Goal: Transaction & Acquisition: Purchase product/service

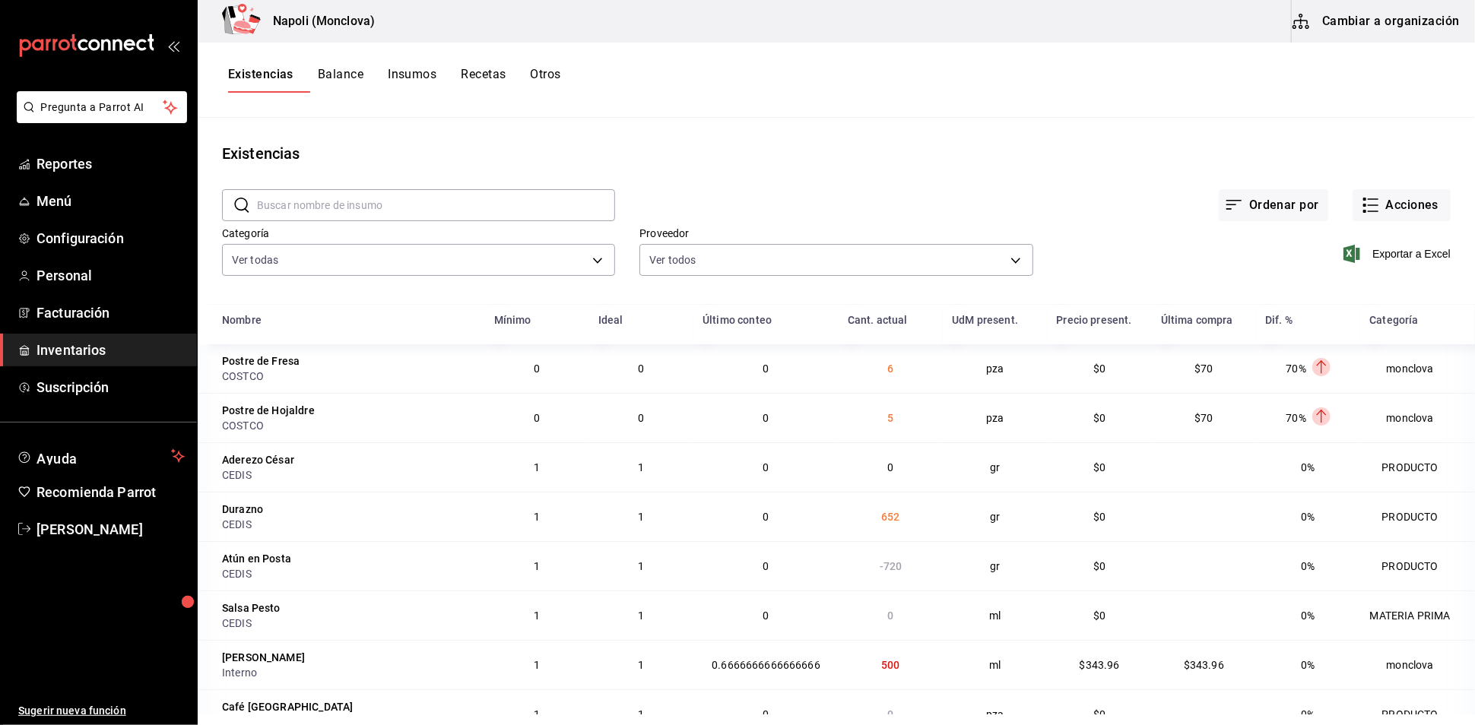
click at [395, 209] on input "text" at bounding box center [436, 205] width 358 height 30
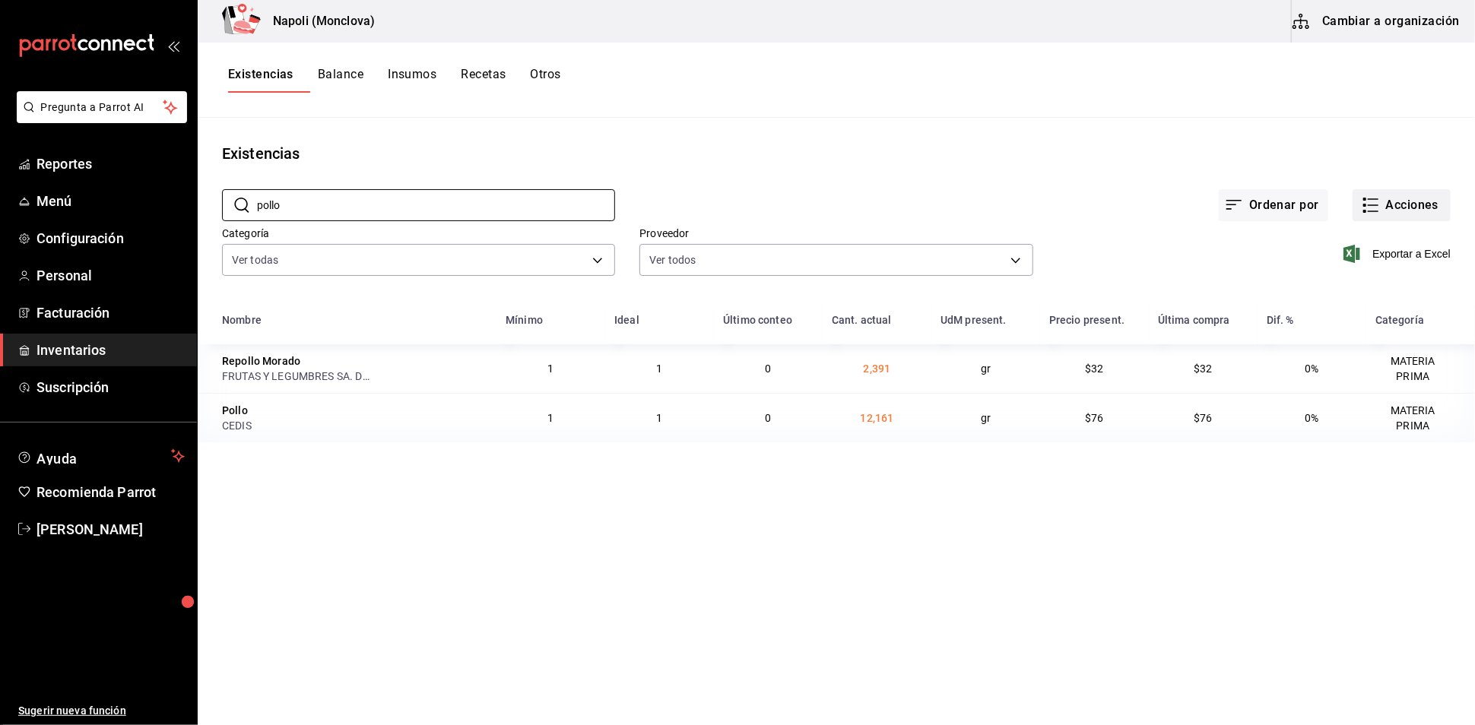
type input "pollo"
click at [1380, 221] on button "Acciones" at bounding box center [1402, 205] width 98 height 32
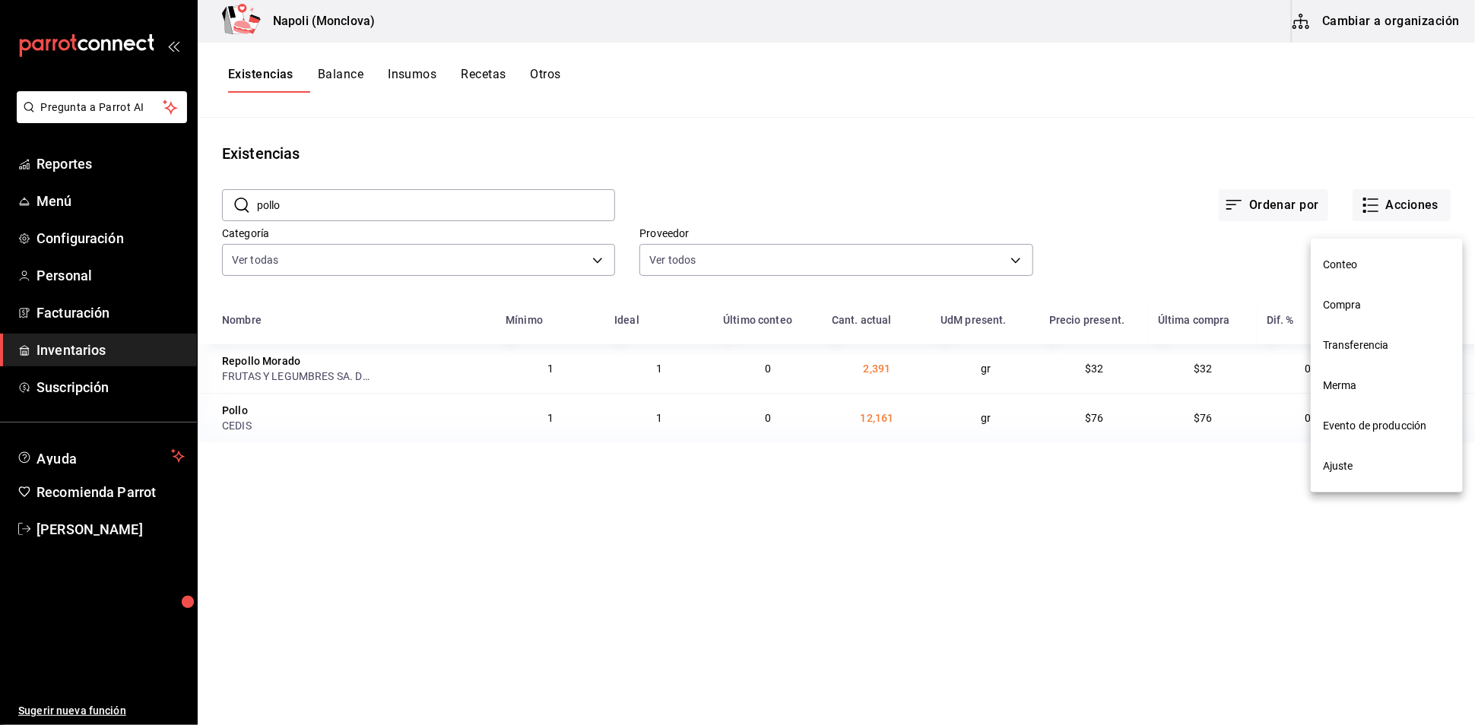
click at [1372, 305] on span "Compra" at bounding box center [1387, 305] width 128 height 16
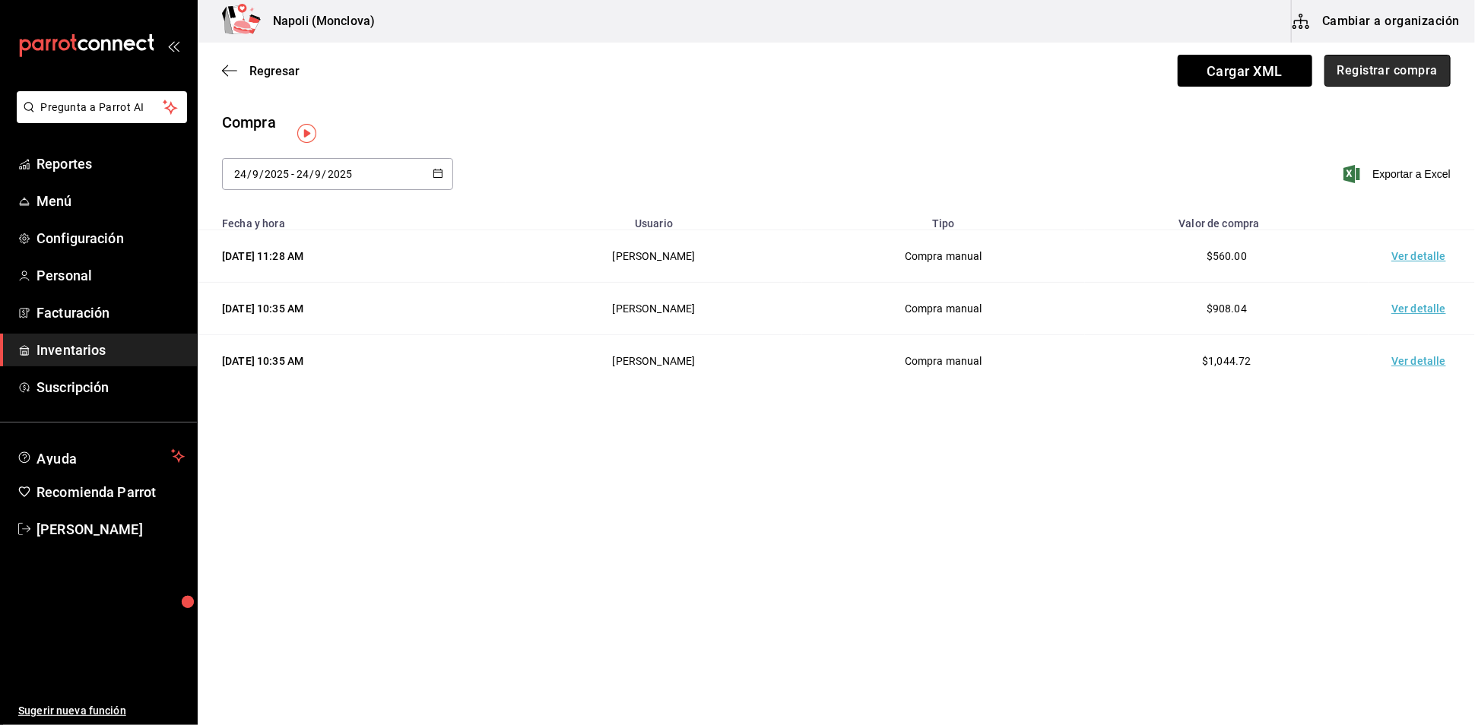
click at [1353, 73] on button "Registrar compra" at bounding box center [1387, 71] width 126 height 32
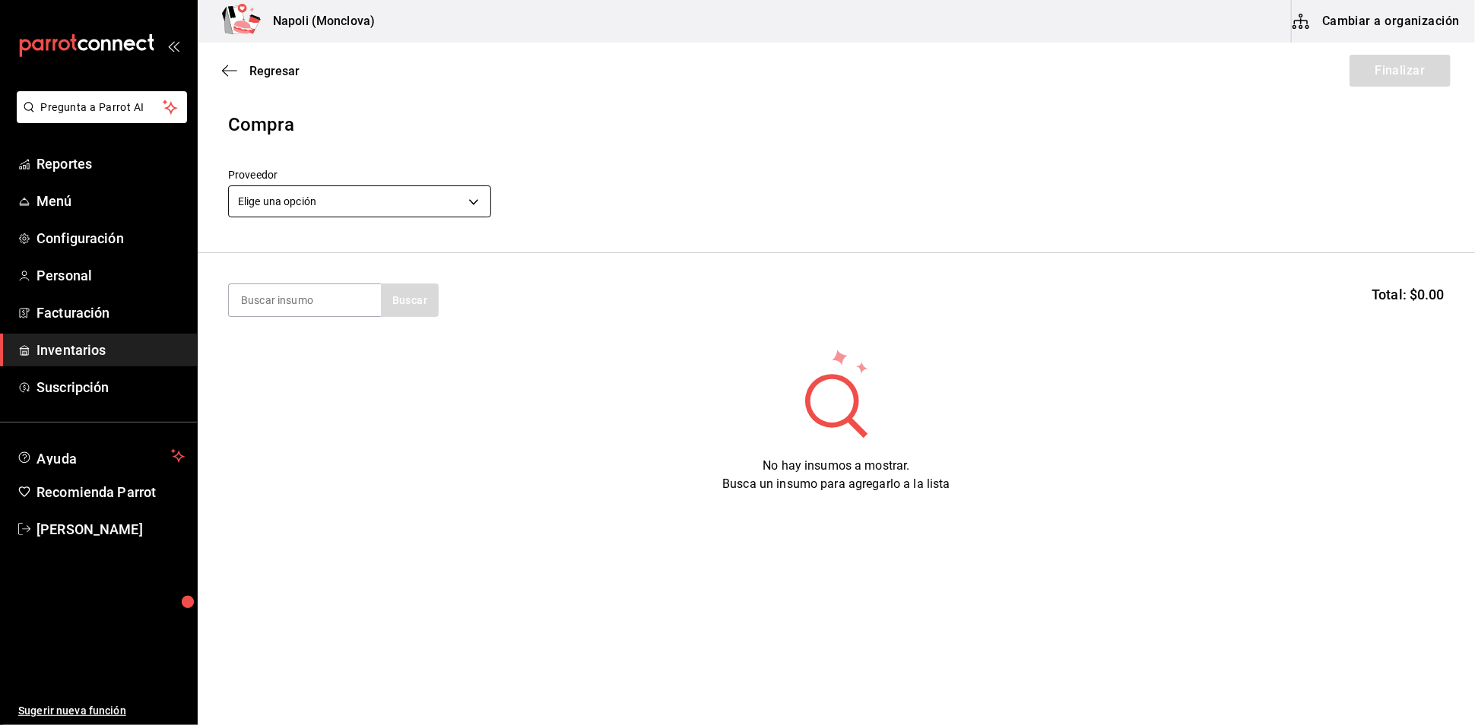
click at [481, 212] on body "Pregunta a Parrot AI Reportes Menú Configuración Personal Facturación Inventari…" at bounding box center [737, 319] width 1475 height 639
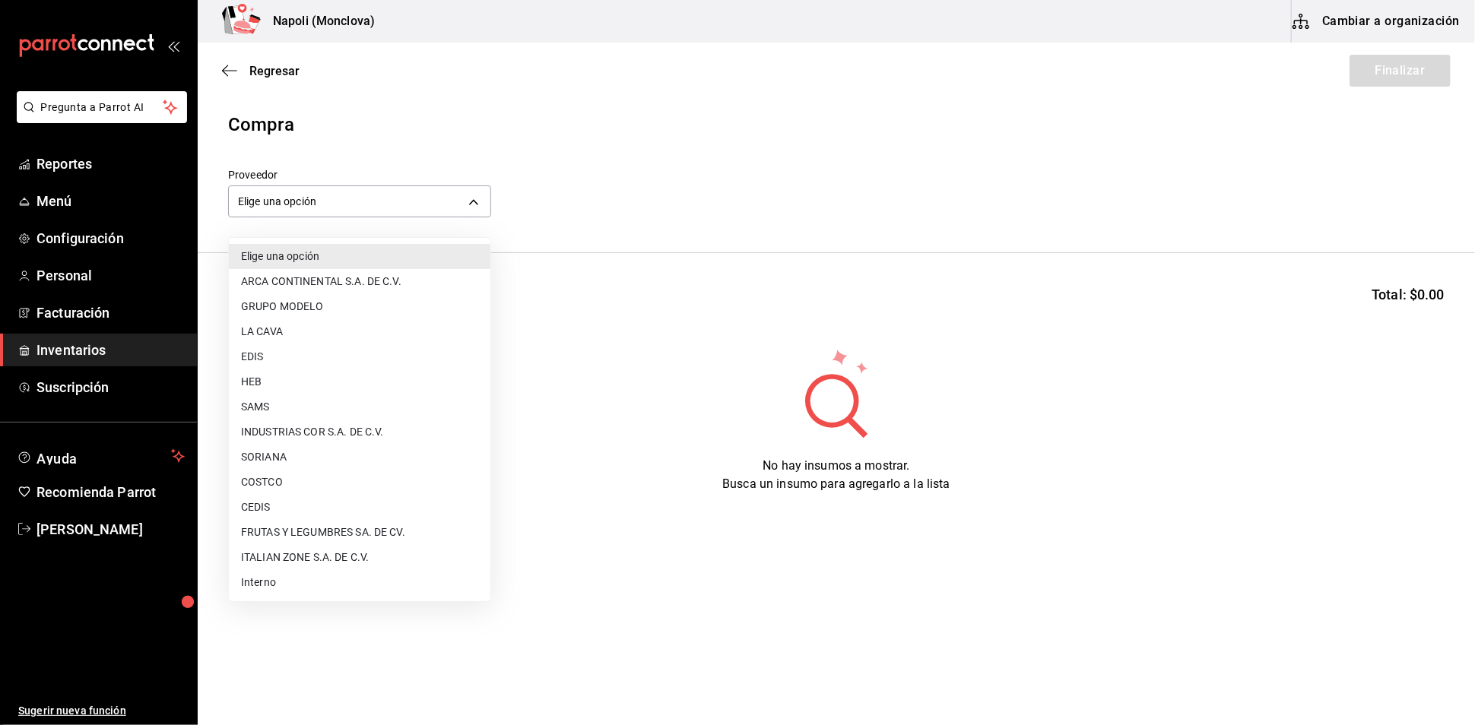
drag, startPoint x: 378, startPoint y: 506, endPoint x: 376, endPoint y: 497, distance: 8.7
click at [375, 506] on li "CEDIS" at bounding box center [360, 507] width 262 height 25
type input "8bbbf040-4be4-464d-a164-6baf154bd563"
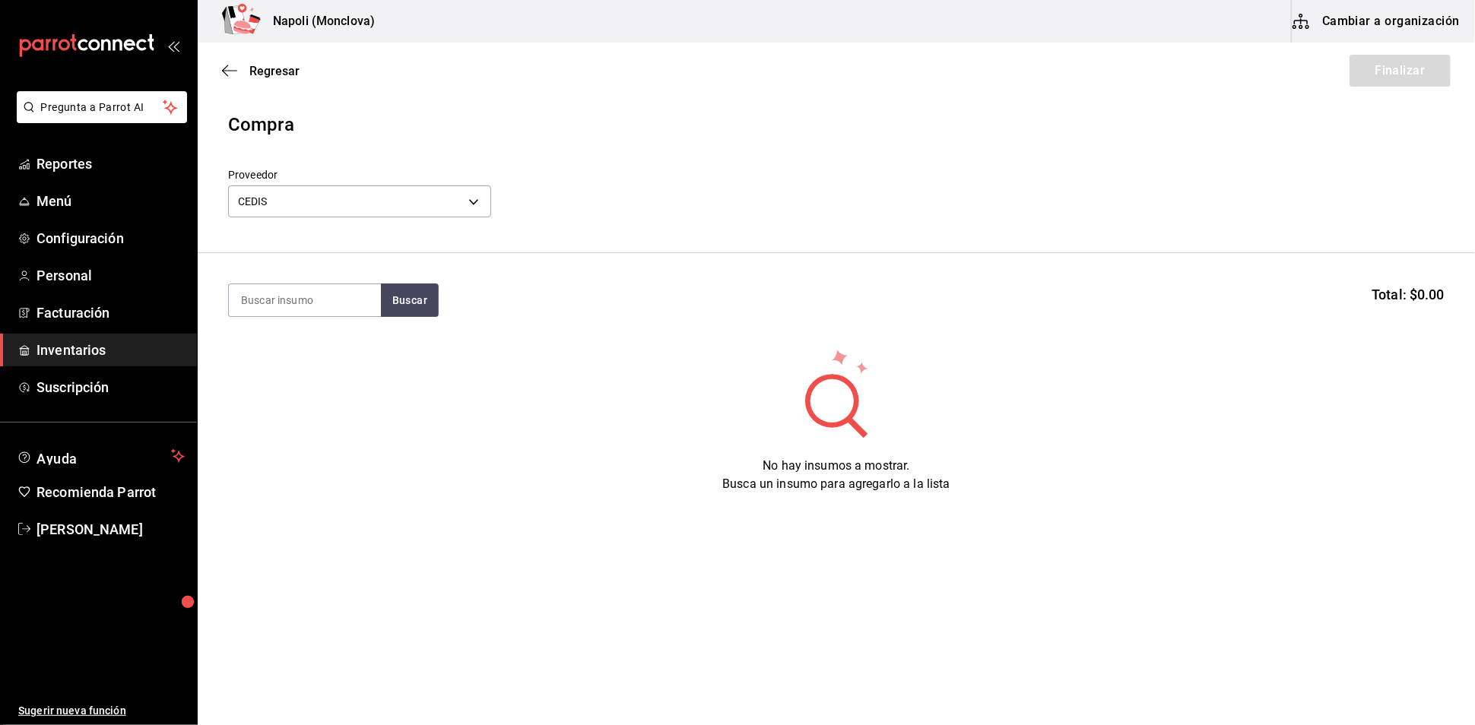
click at [329, 297] on input at bounding box center [305, 300] width 152 height 32
type input "POLLO"
click at [415, 317] on button "Buscar" at bounding box center [410, 300] width 58 height 33
click at [295, 359] on div "Pollo gr - CEDIS" at bounding box center [304, 360] width 152 height 59
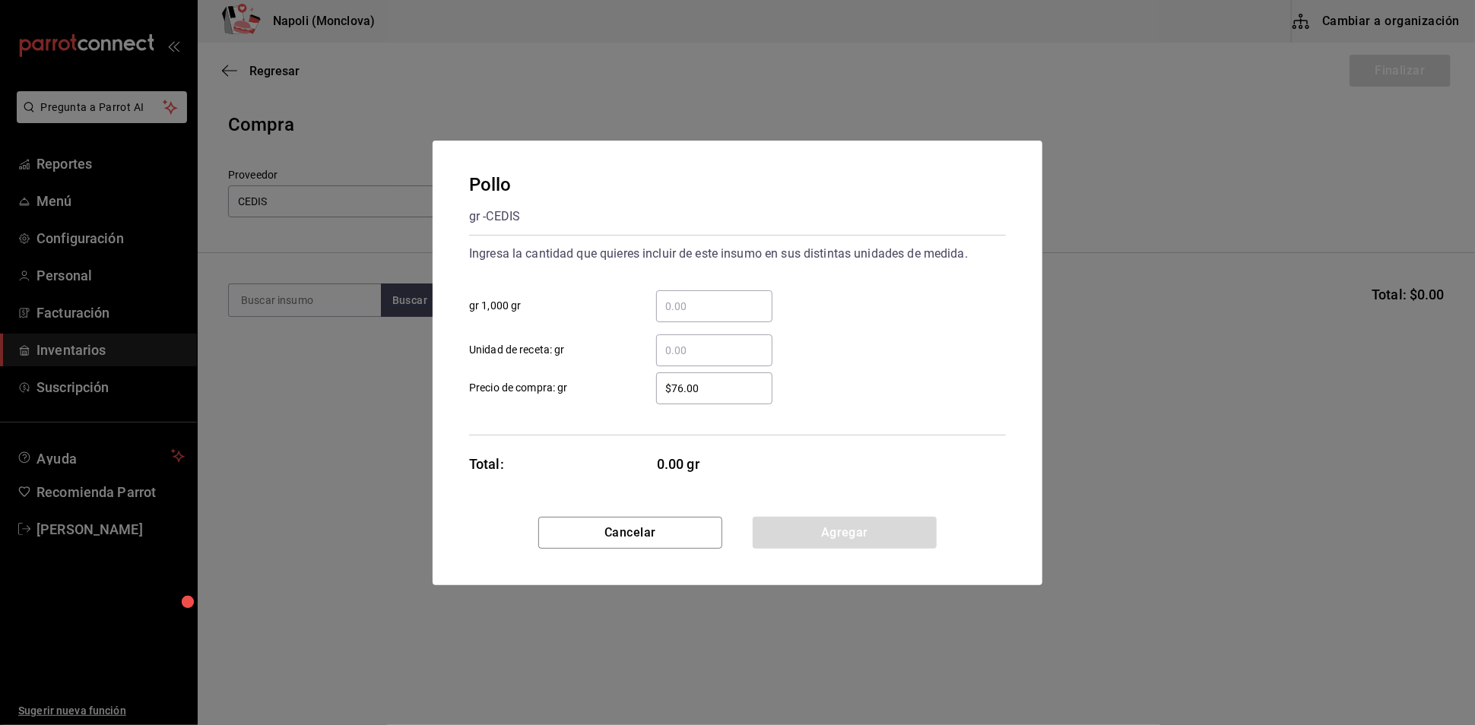
click at [675, 297] on input "​ gr 1,000 gr" at bounding box center [714, 306] width 116 height 18
type input "13"
click at [869, 532] on button "Agregar" at bounding box center [845, 533] width 184 height 32
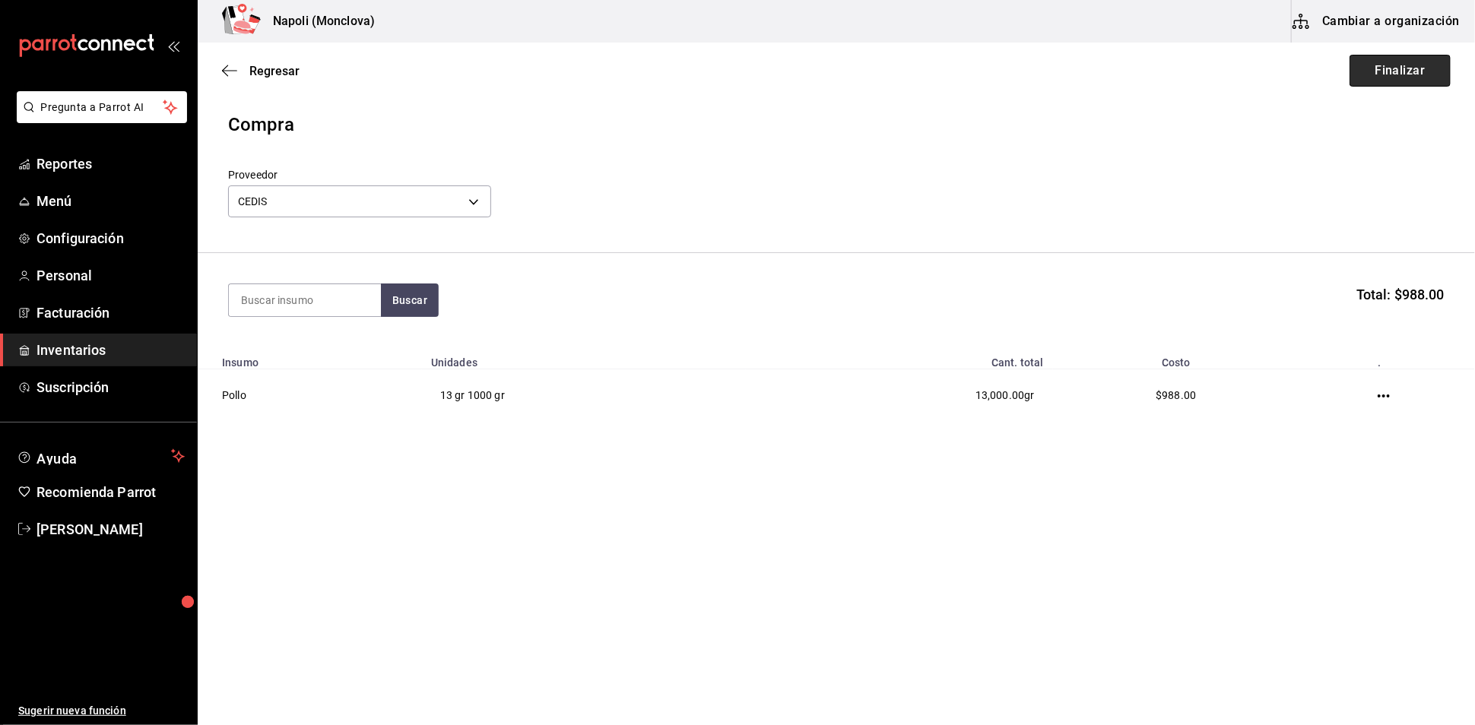
click at [1374, 87] on button "Finalizar" at bounding box center [1400, 71] width 101 height 32
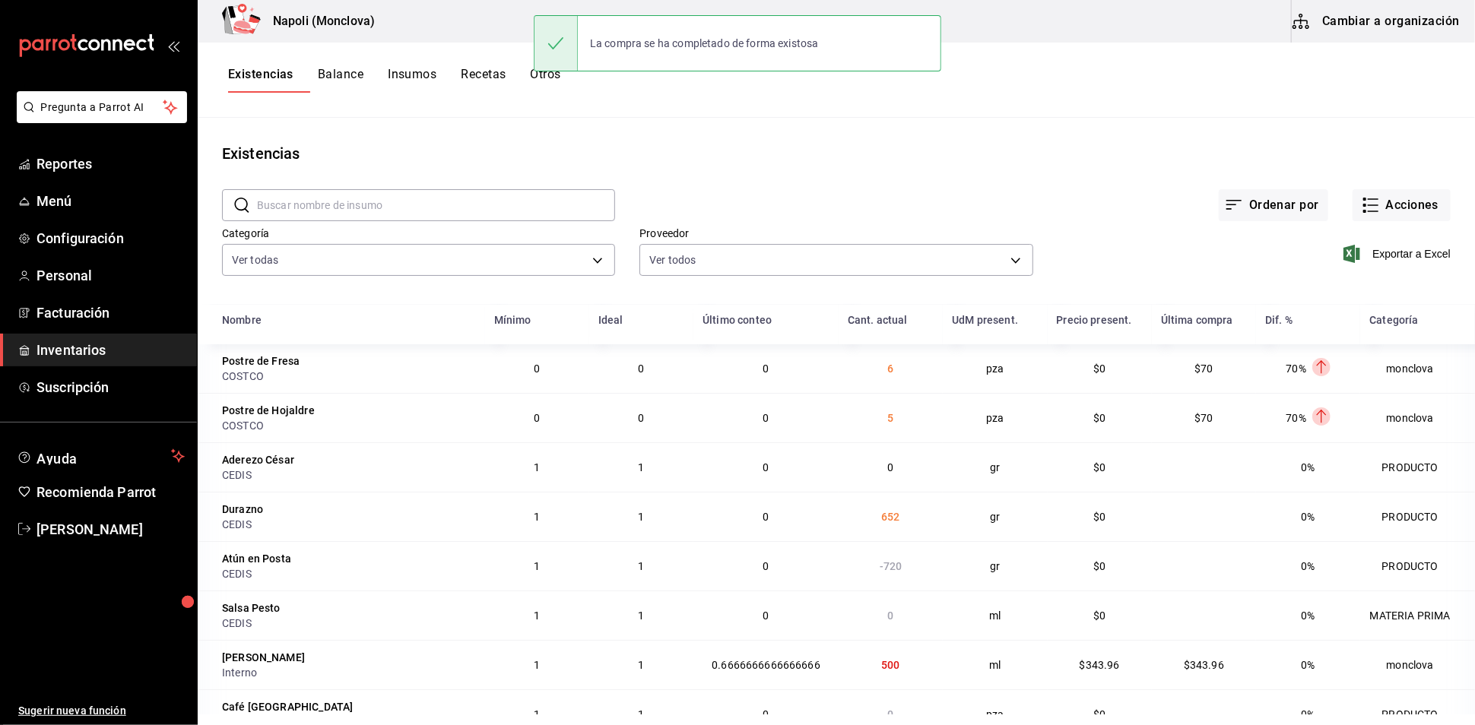
click at [323, 214] on input "text" at bounding box center [436, 205] width 358 height 30
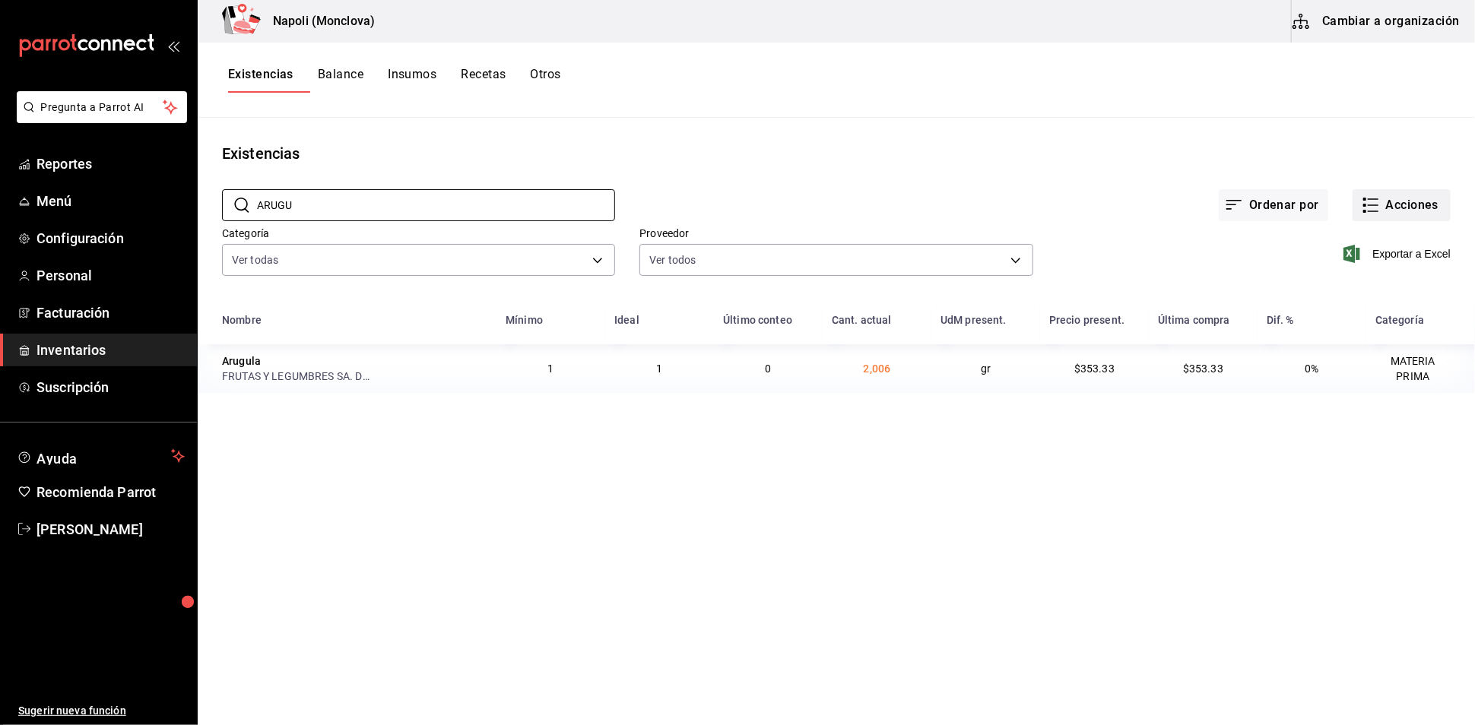
type input "ARUGU"
click at [1398, 213] on button "Acciones" at bounding box center [1402, 205] width 98 height 32
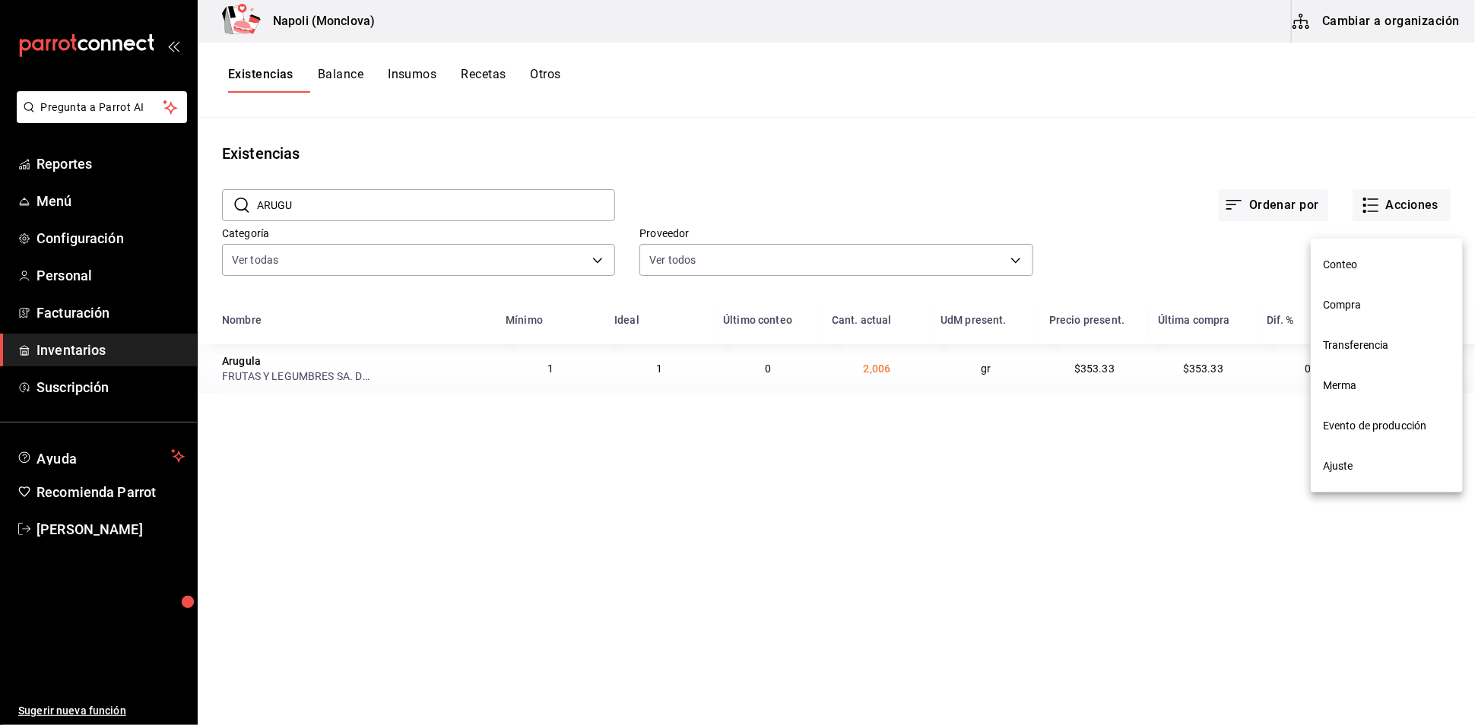
click at [1386, 302] on span "Compra" at bounding box center [1387, 305] width 128 height 16
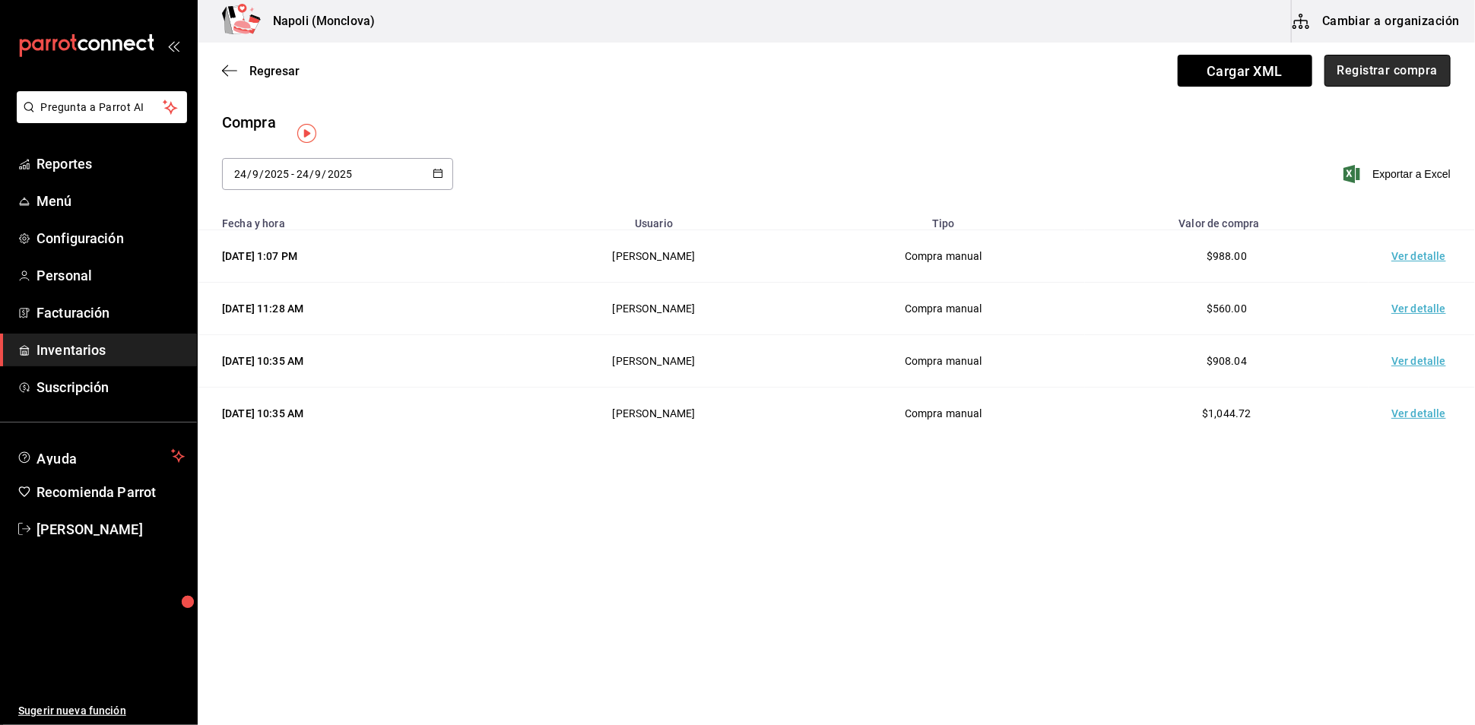
click at [1388, 67] on button "Registrar compra" at bounding box center [1387, 71] width 126 height 32
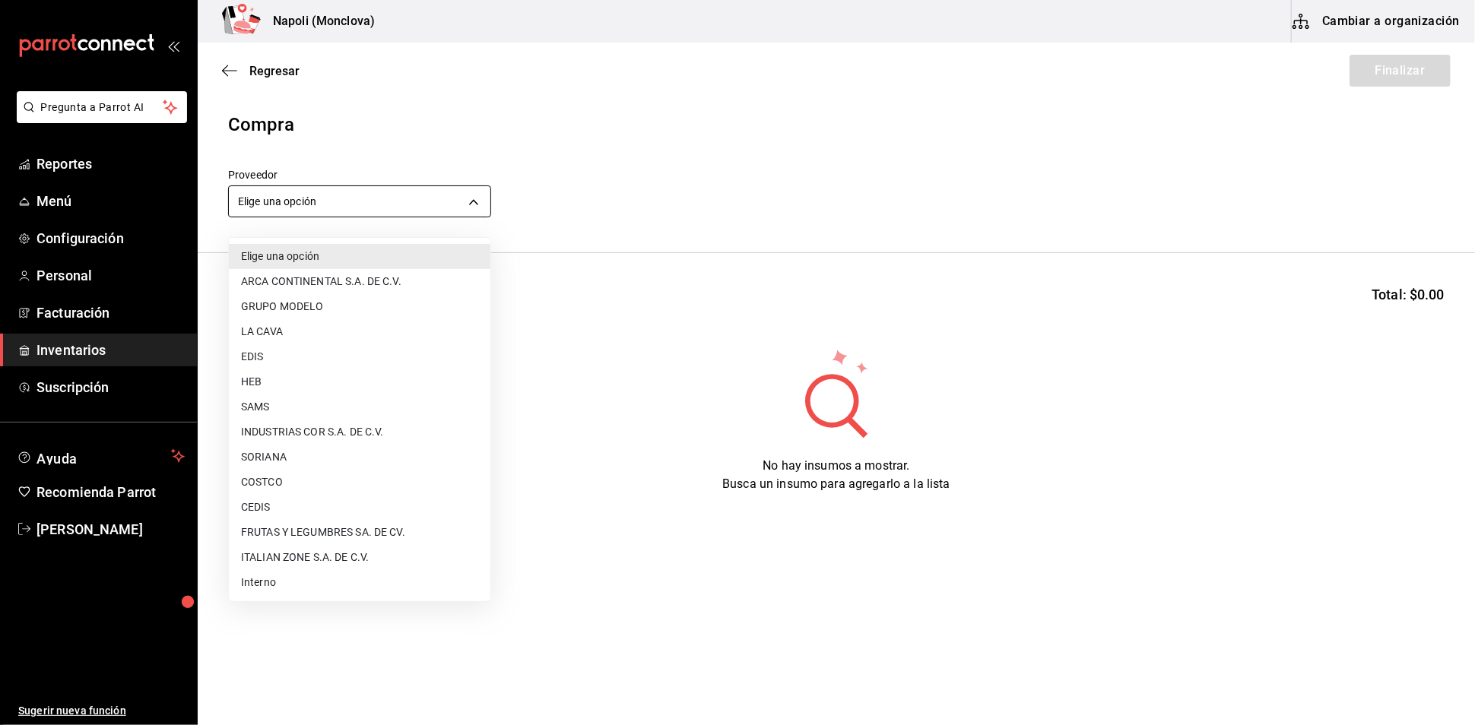
click at [481, 214] on body "Pregunta a Parrot AI Reportes Menú Configuración Personal Facturación Inventari…" at bounding box center [737, 319] width 1475 height 639
click at [395, 528] on li "FRUTAS Y LEGUMBRES SA. DE CV." at bounding box center [360, 532] width 262 height 25
type input "05b4ca23-b36a-46a1-ac6b-e80d2dc61e96"
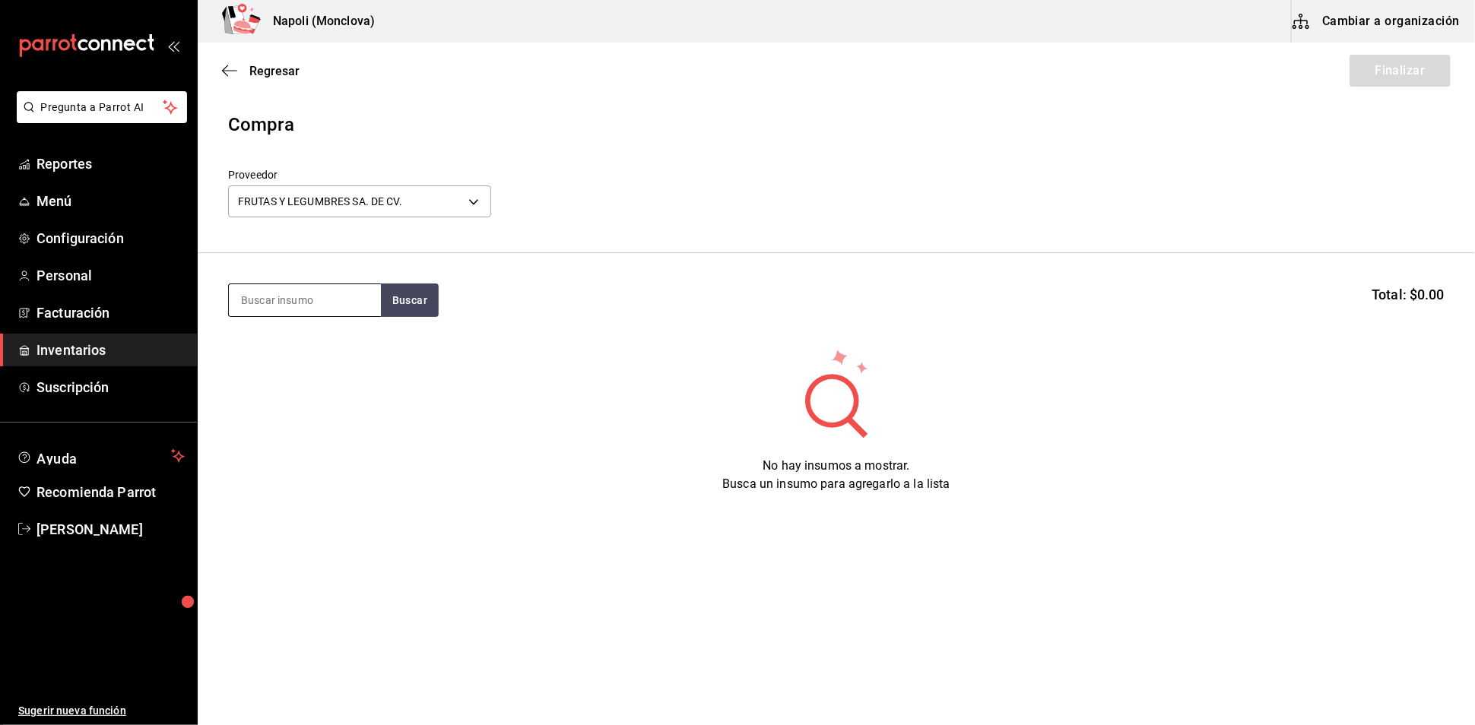
click at [287, 304] on input at bounding box center [305, 300] width 152 height 32
type input "ARUGULA"
click at [424, 312] on button "Buscar" at bounding box center [410, 300] width 58 height 33
click at [313, 383] on div "gr - FRUTAS Y LEGUMBRES SA. DE CV." at bounding box center [304, 377] width 128 height 32
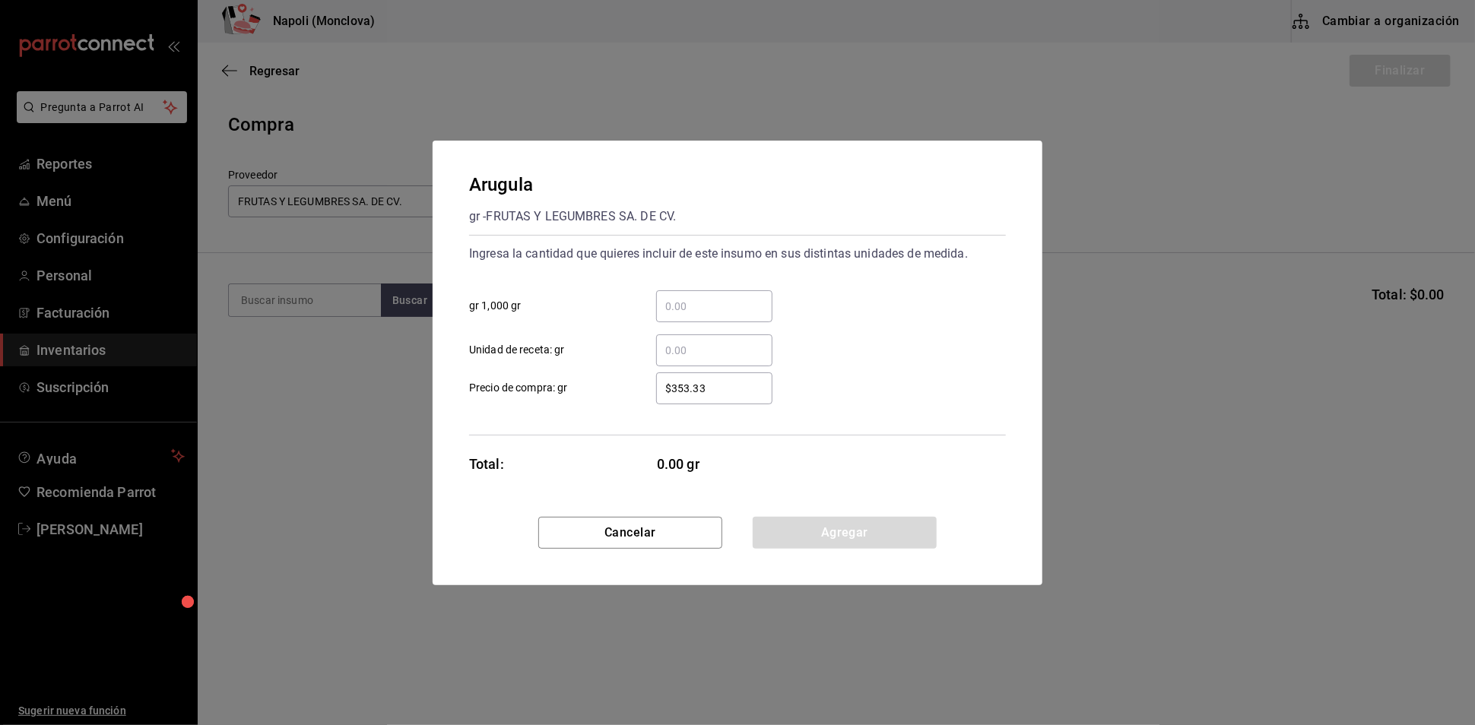
click at [686, 297] on input "​ gr 1,000 gr" at bounding box center [714, 306] width 116 height 18
type input "0.14"
drag, startPoint x: 814, startPoint y: 548, endPoint x: 779, endPoint y: 536, distance: 37.7
click at [813, 548] on button "Agregar" at bounding box center [845, 533] width 184 height 32
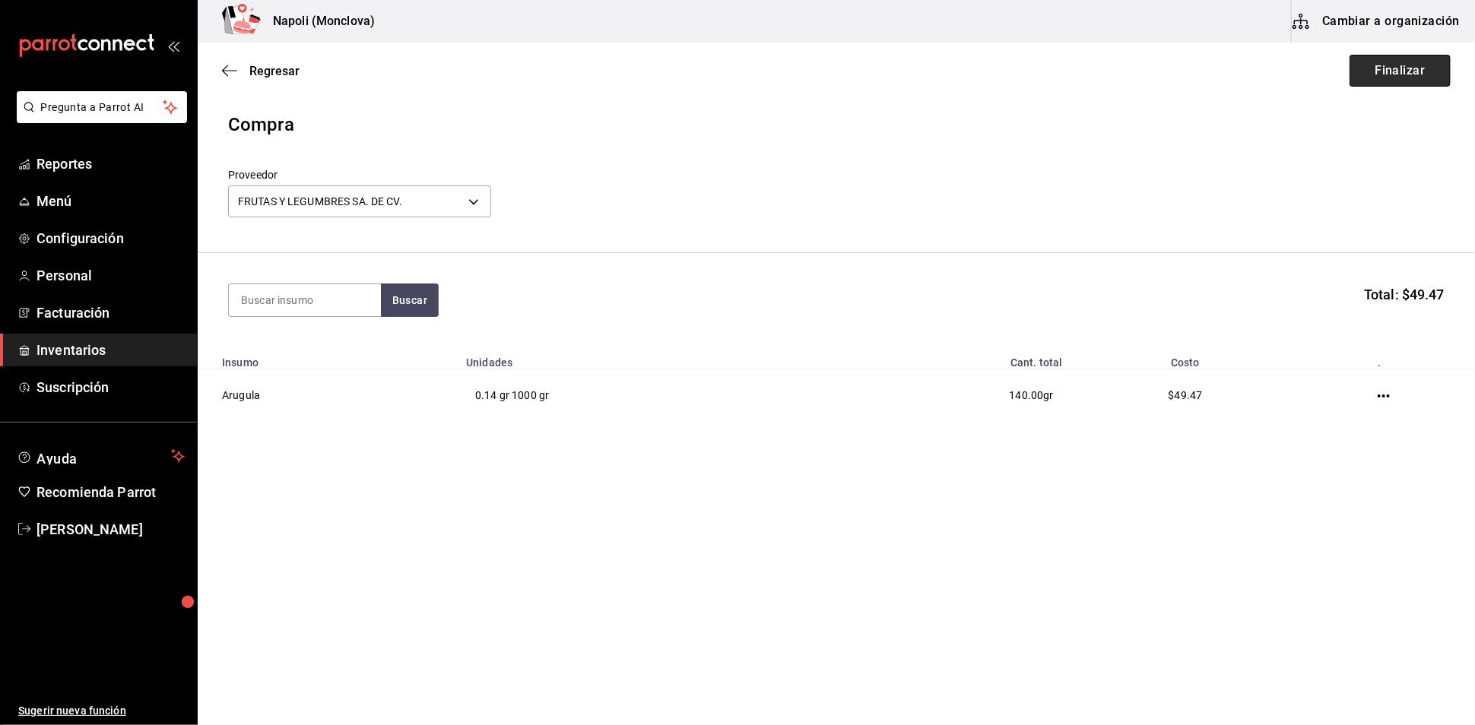
click at [1372, 68] on button "Finalizar" at bounding box center [1400, 71] width 101 height 32
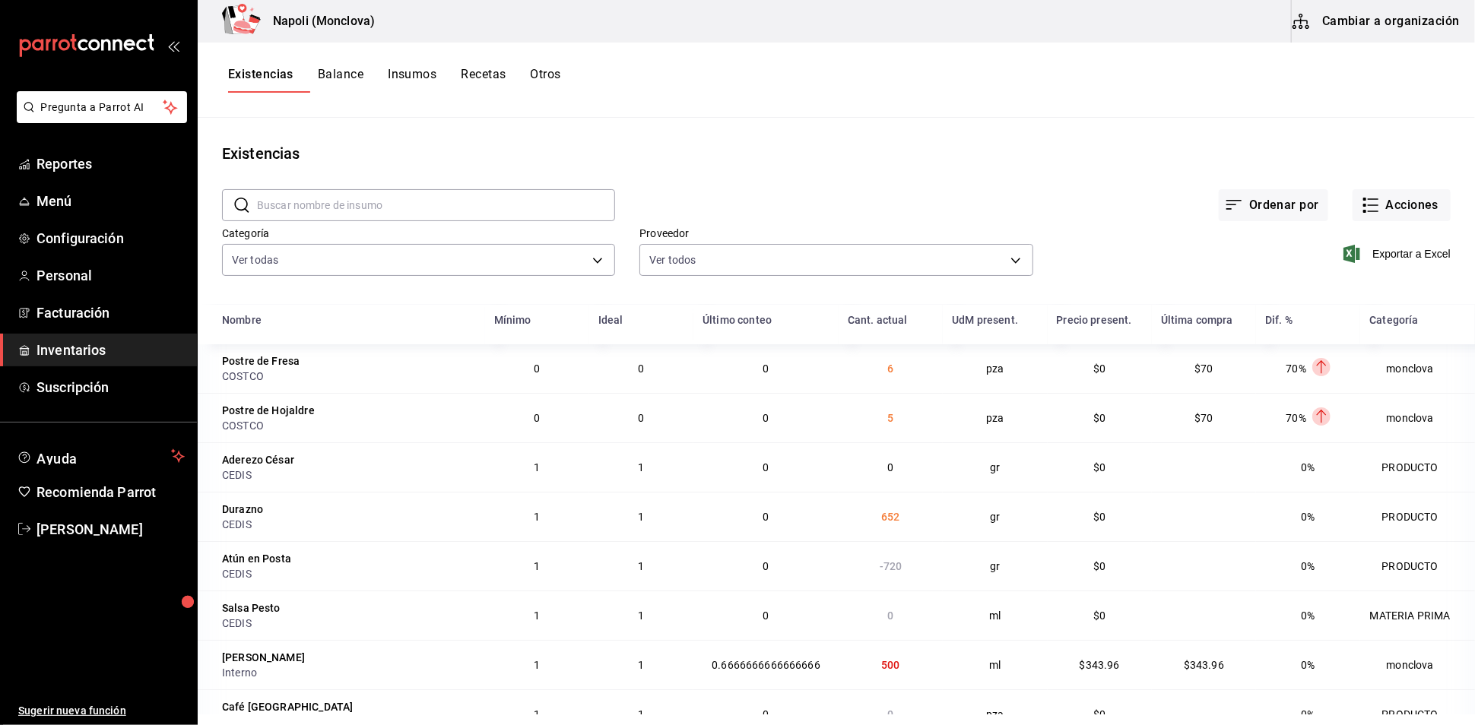
click at [479, 214] on input "text" at bounding box center [436, 205] width 358 height 30
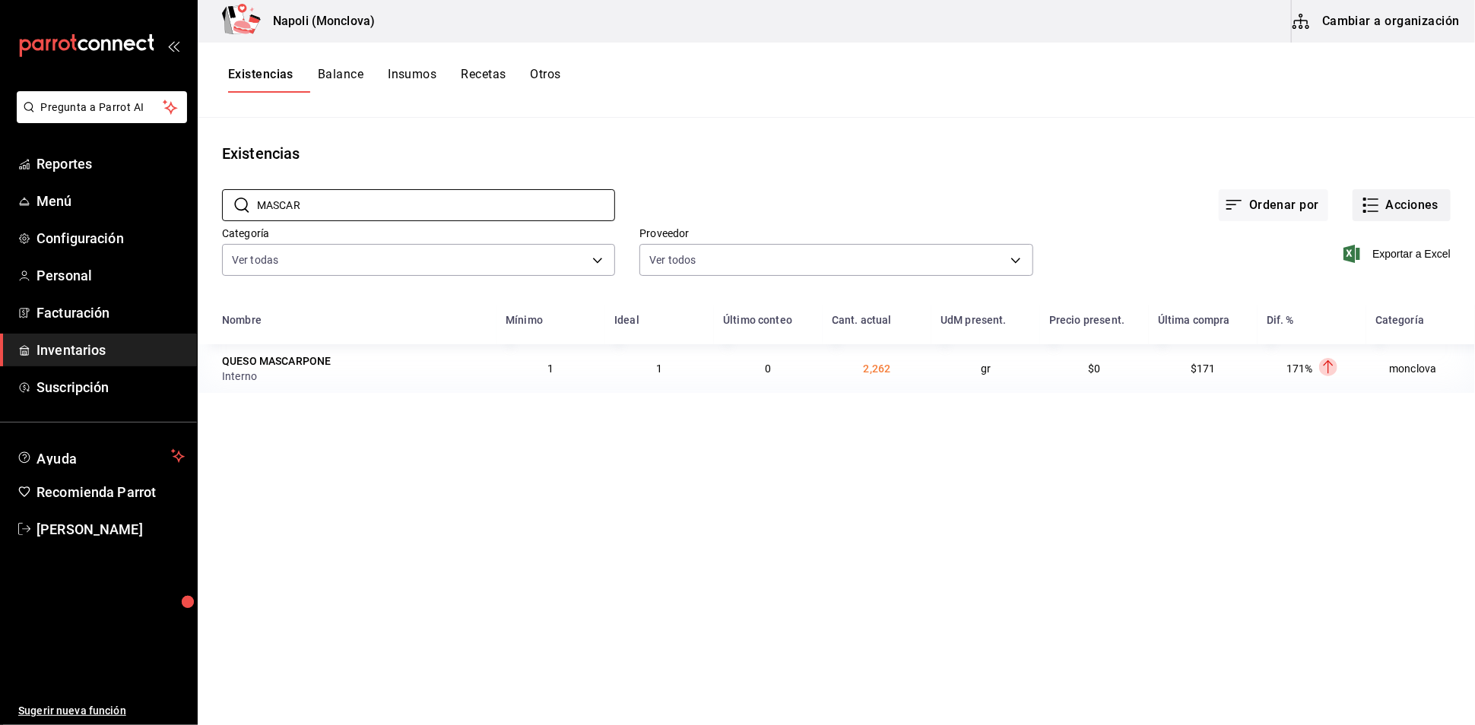
type input "MASCAR"
click at [1423, 216] on button "Acciones" at bounding box center [1402, 205] width 98 height 32
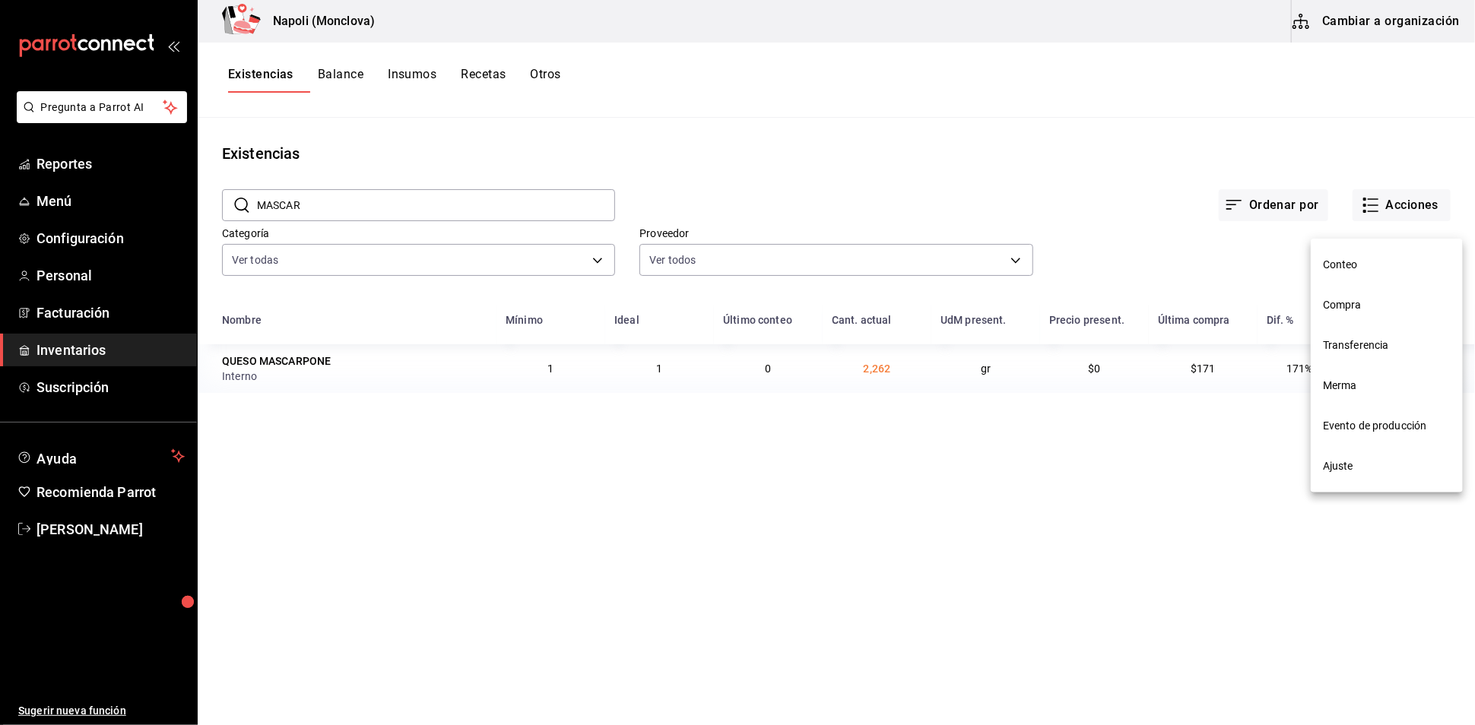
click at [1395, 306] on span "Compra" at bounding box center [1387, 305] width 128 height 16
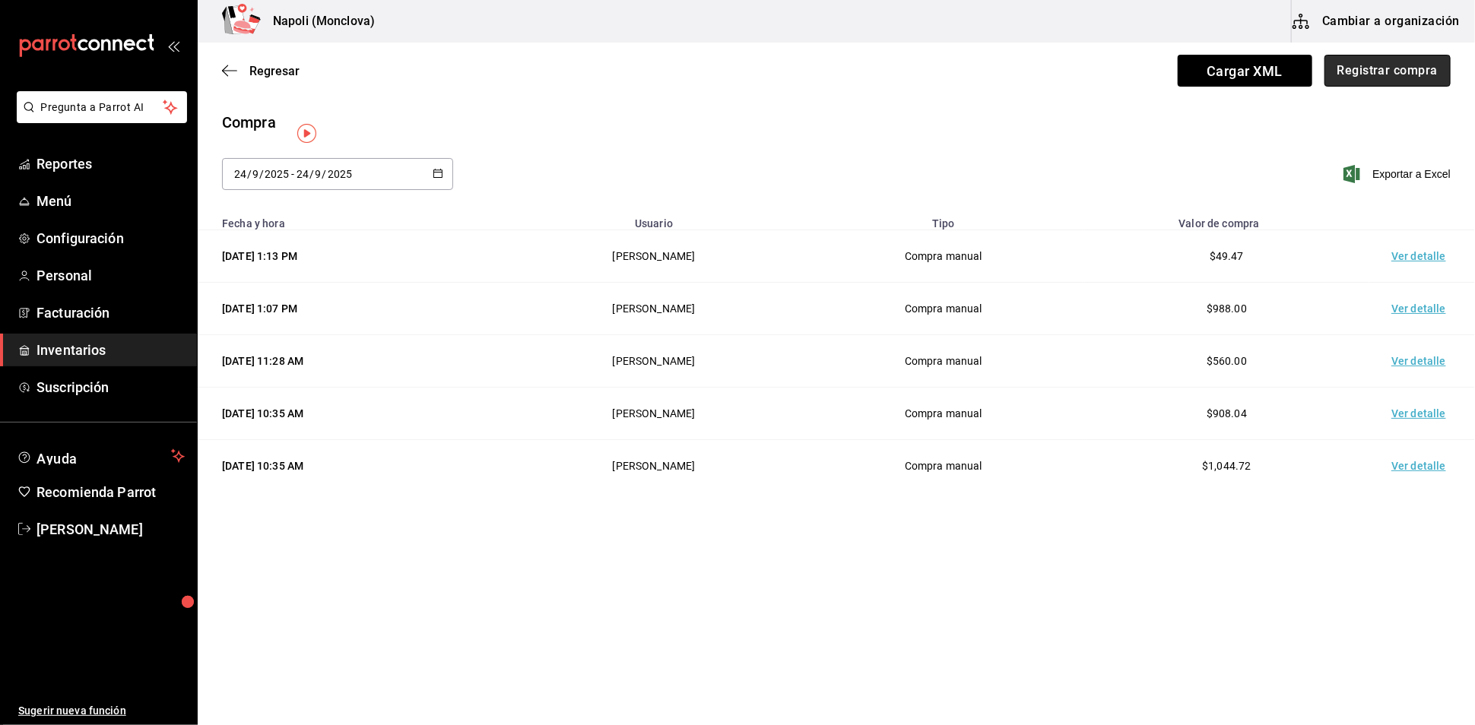
click at [1369, 58] on button "Registrar compra" at bounding box center [1387, 71] width 126 height 32
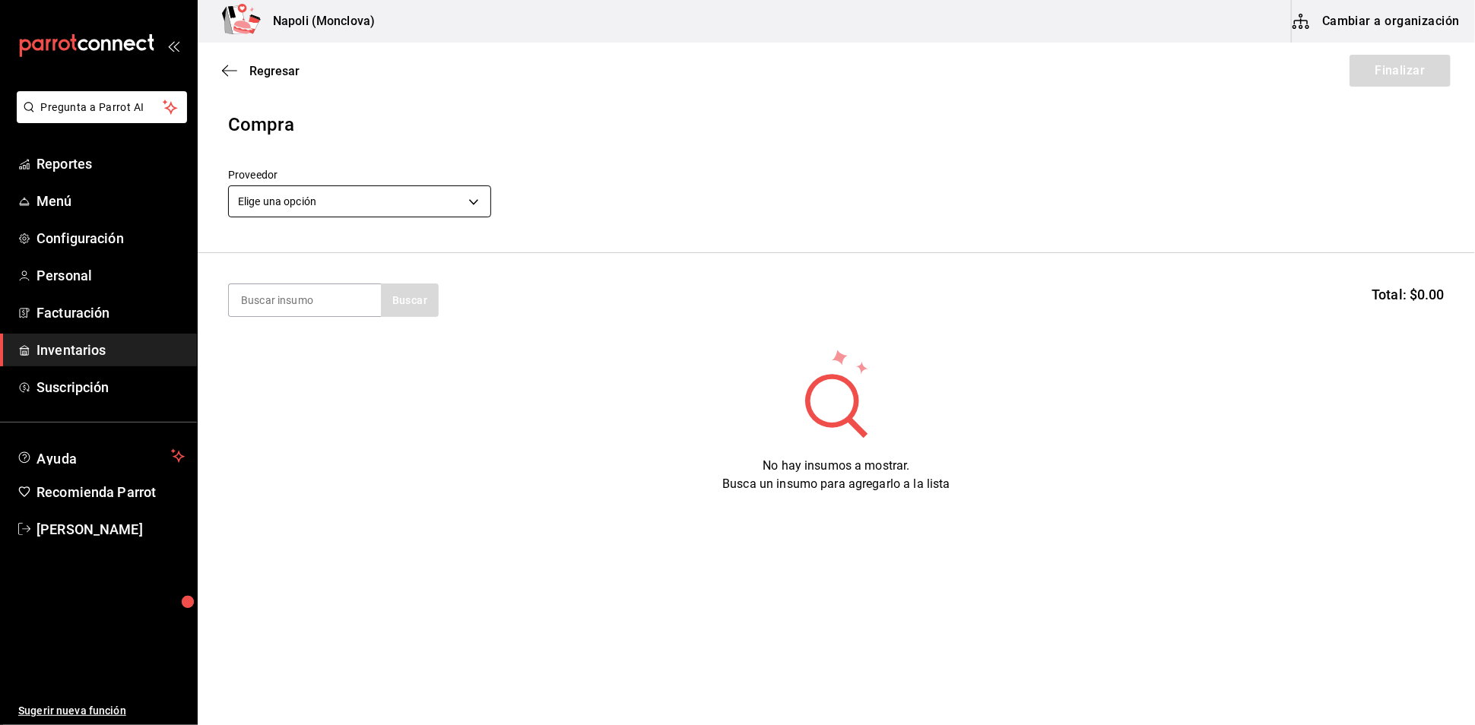
click at [477, 211] on body "Pregunta a Parrot AI Reportes Menú Configuración Personal Facturación Inventari…" at bounding box center [737, 319] width 1475 height 639
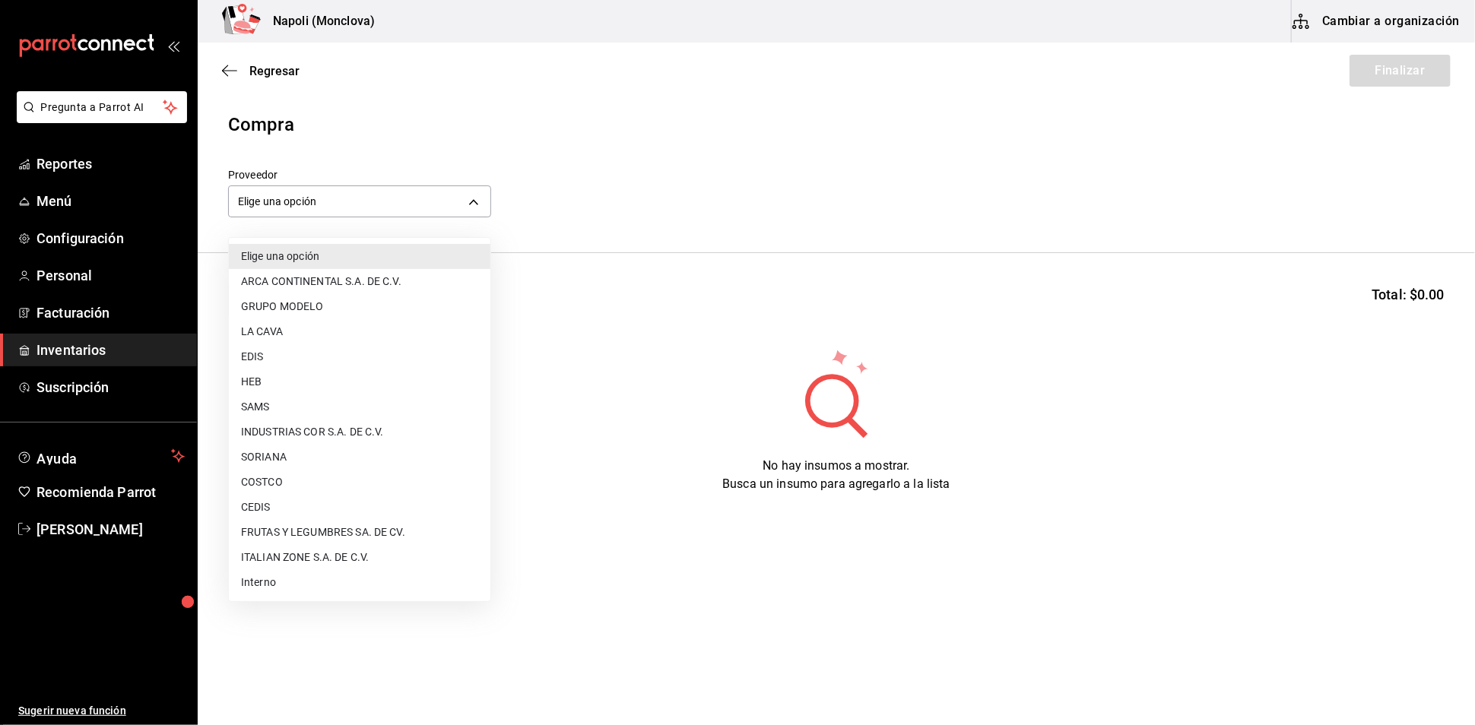
click at [350, 593] on li "Interno" at bounding box center [360, 582] width 262 height 25
type input "f09327f8-4c41-4679-ba5a-c4fdb900725a"
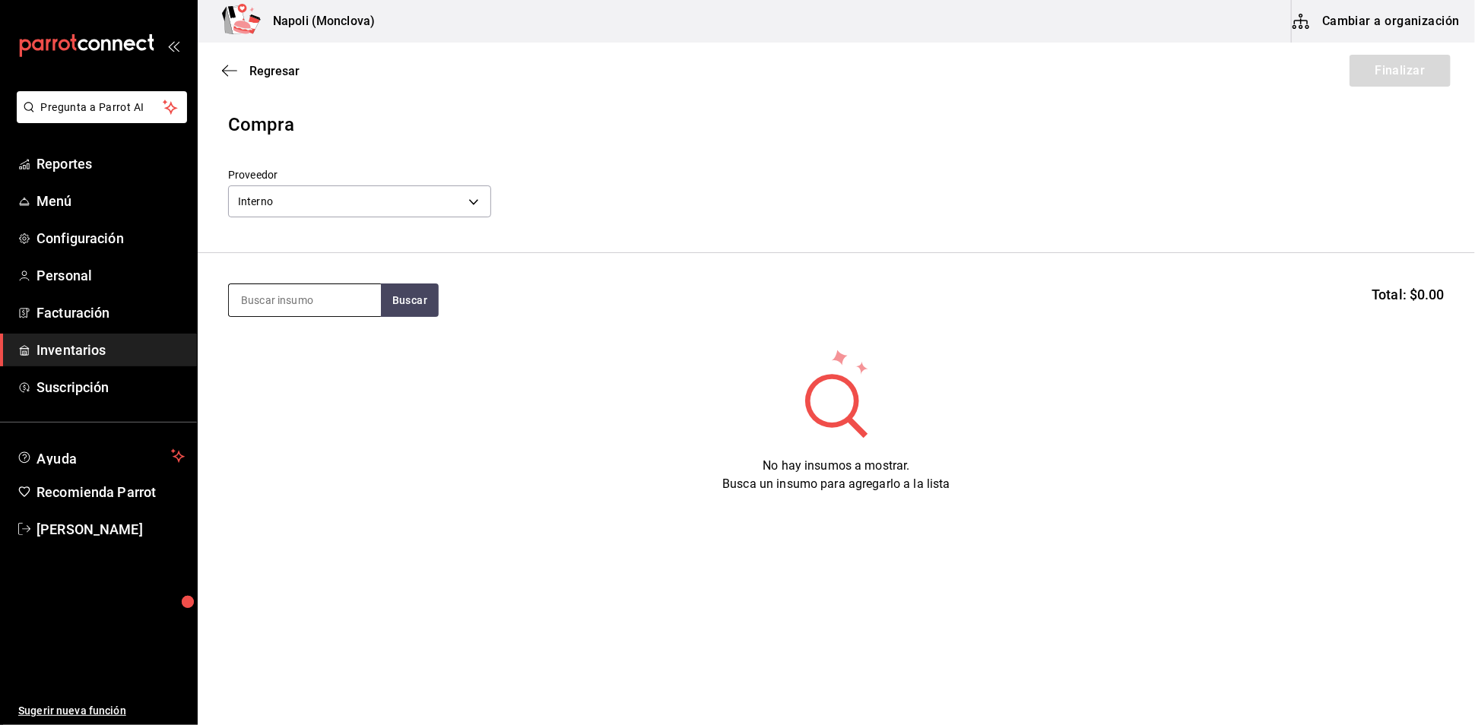
click at [325, 316] on input at bounding box center [305, 300] width 152 height 32
type input "MASCAR"
click at [439, 299] on button "Buscar" at bounding box center [410, 300] width 58 height 33
click at [353, 347] on div "QUESO MASCARPONE" at bounding box center [301, 352] width 123 height 18
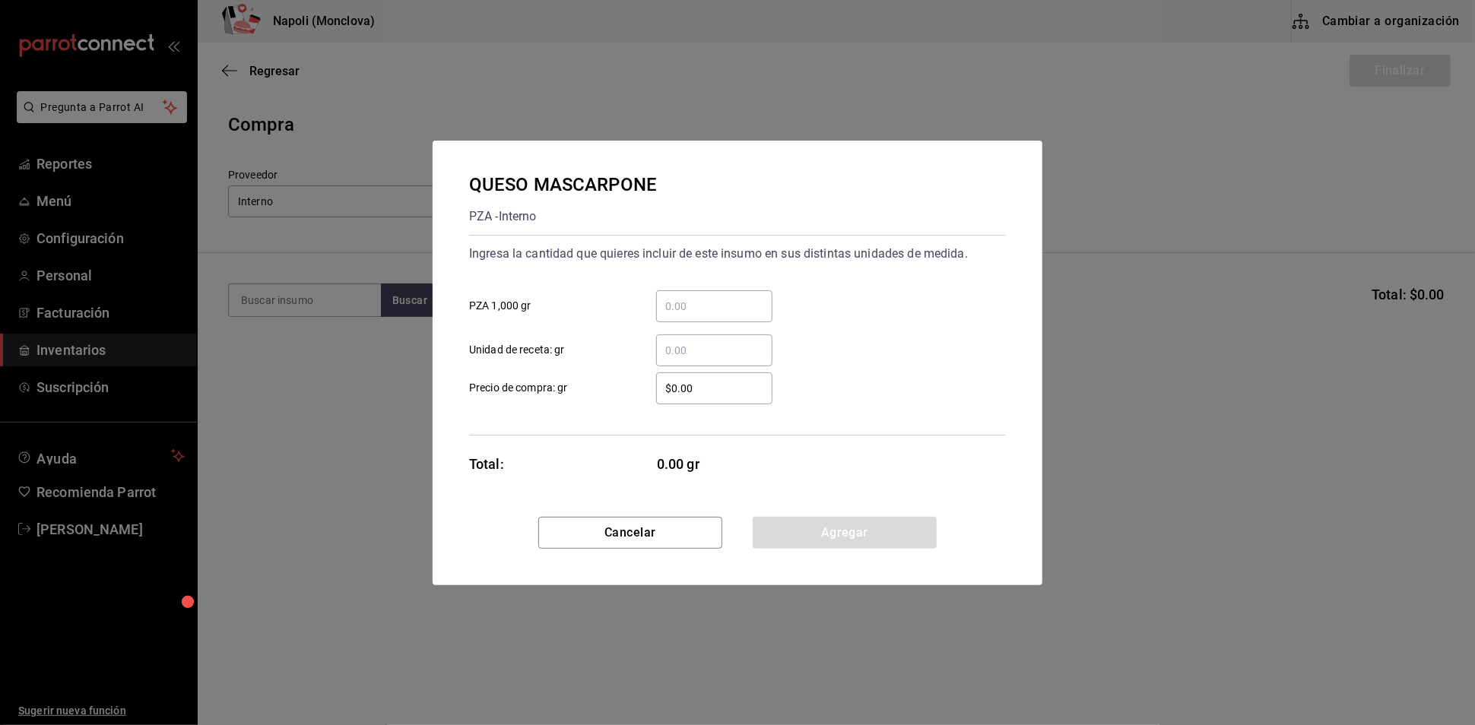
click at [691, 297] on input "​ PZA 1,000 gr" at bounding box center [714, 306] width 116 height 18
type input "0.45"
click at [683, 392] on input "$0.00" at bounding box center [714, 388] width 116 height 18
type input "$130.00"
click at [842, 547] on button "Agregar" at bounding box center [845, 533] width 184 height 32
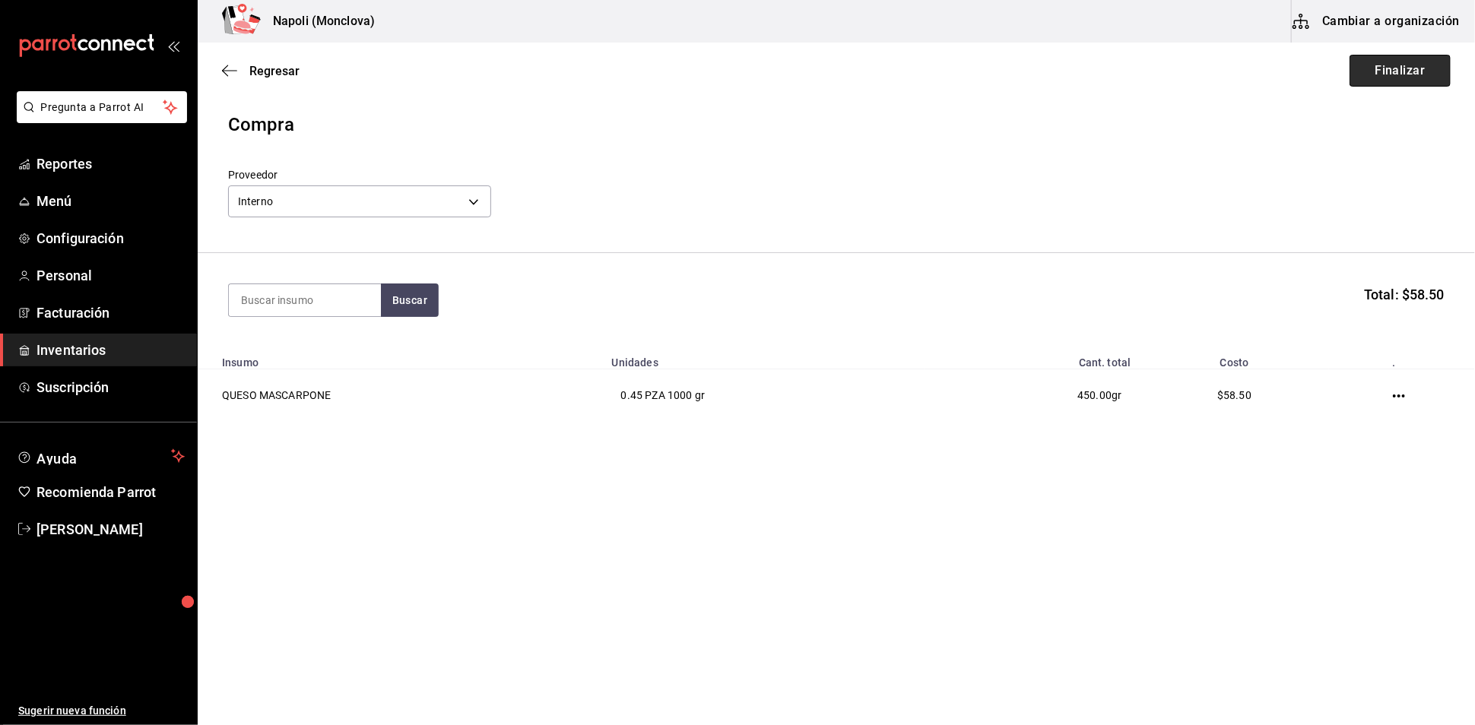
click at [1415, 86] on button "Finalizar" at bounding box center [1400, 71] width 101 height 32
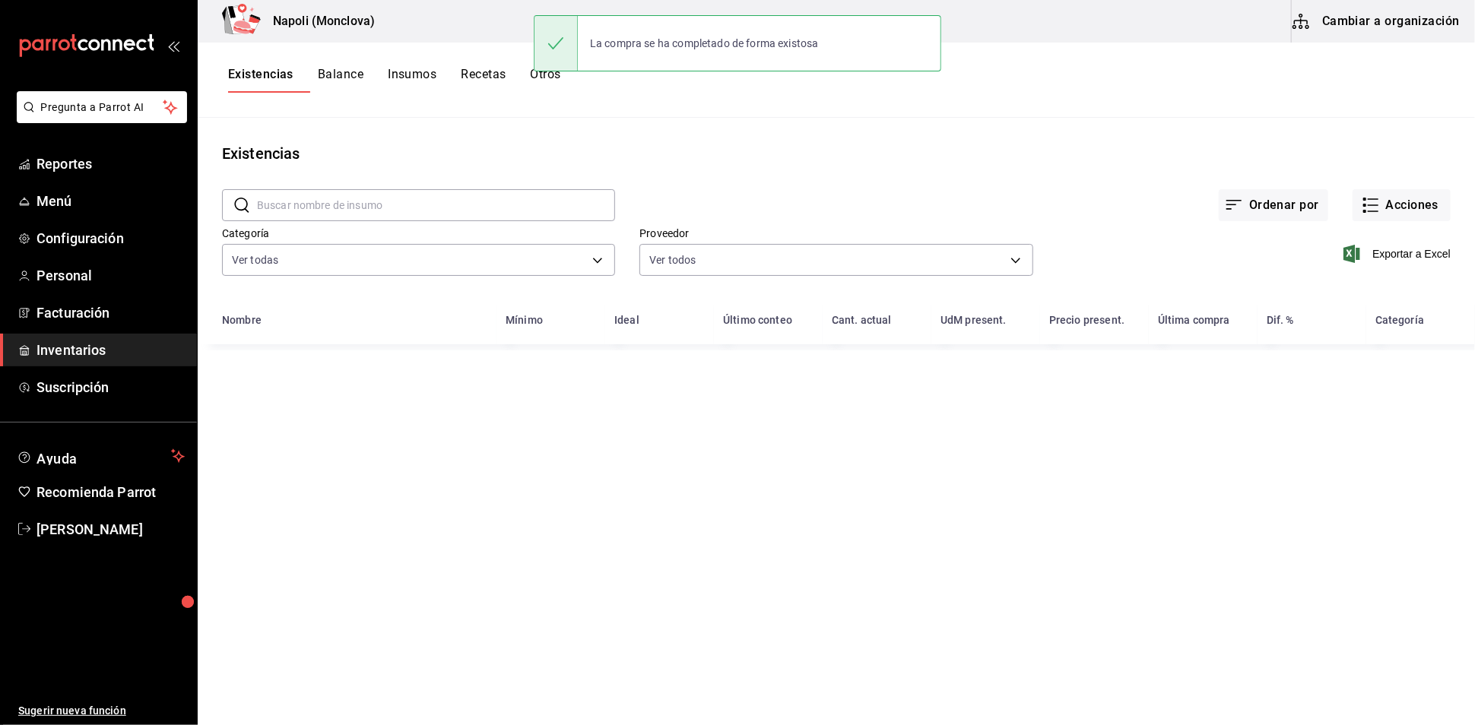
click at [458, 220] on input "text" at bounding box center [436, 205] width 358 height 30
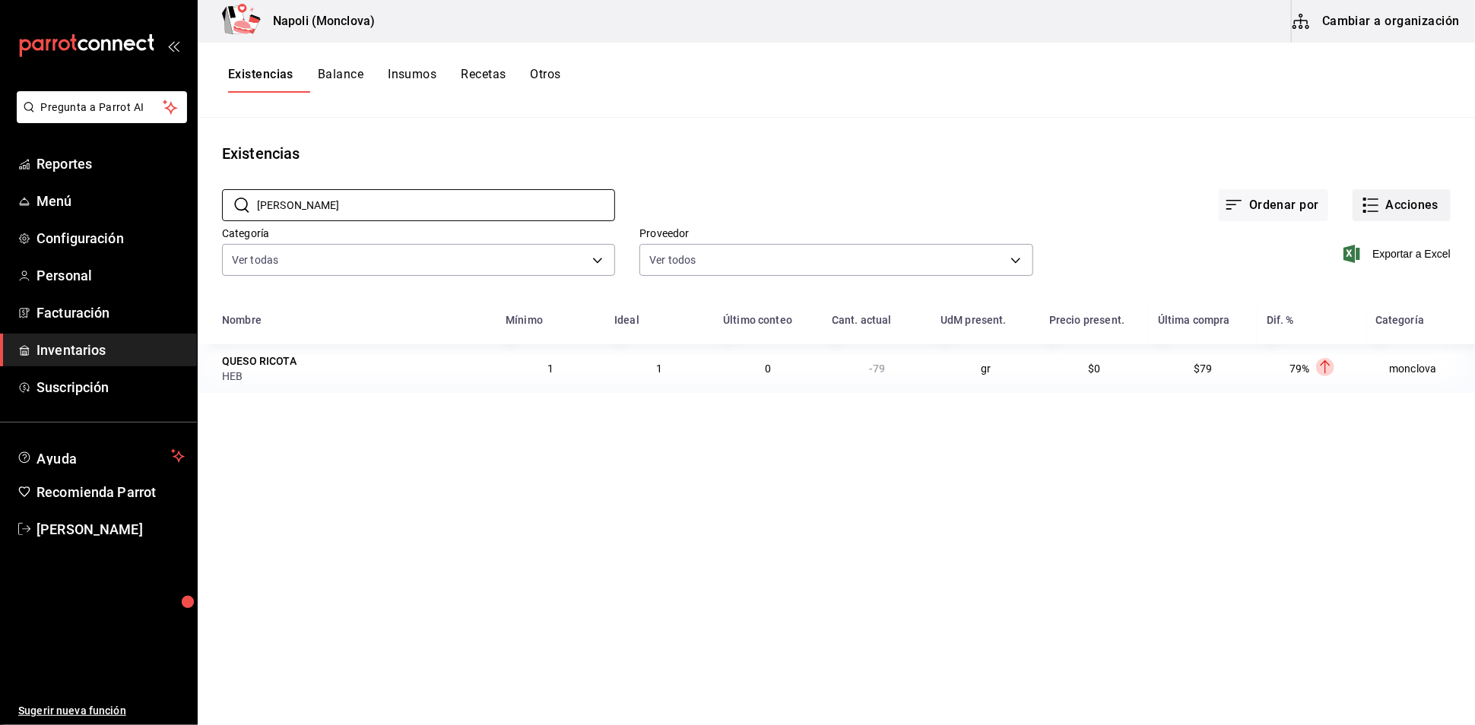
type input "[PERSON_NAME]"
click at [1385, 221] on button "Acciones" at bounding box center [1402, 205] width 98 height 32
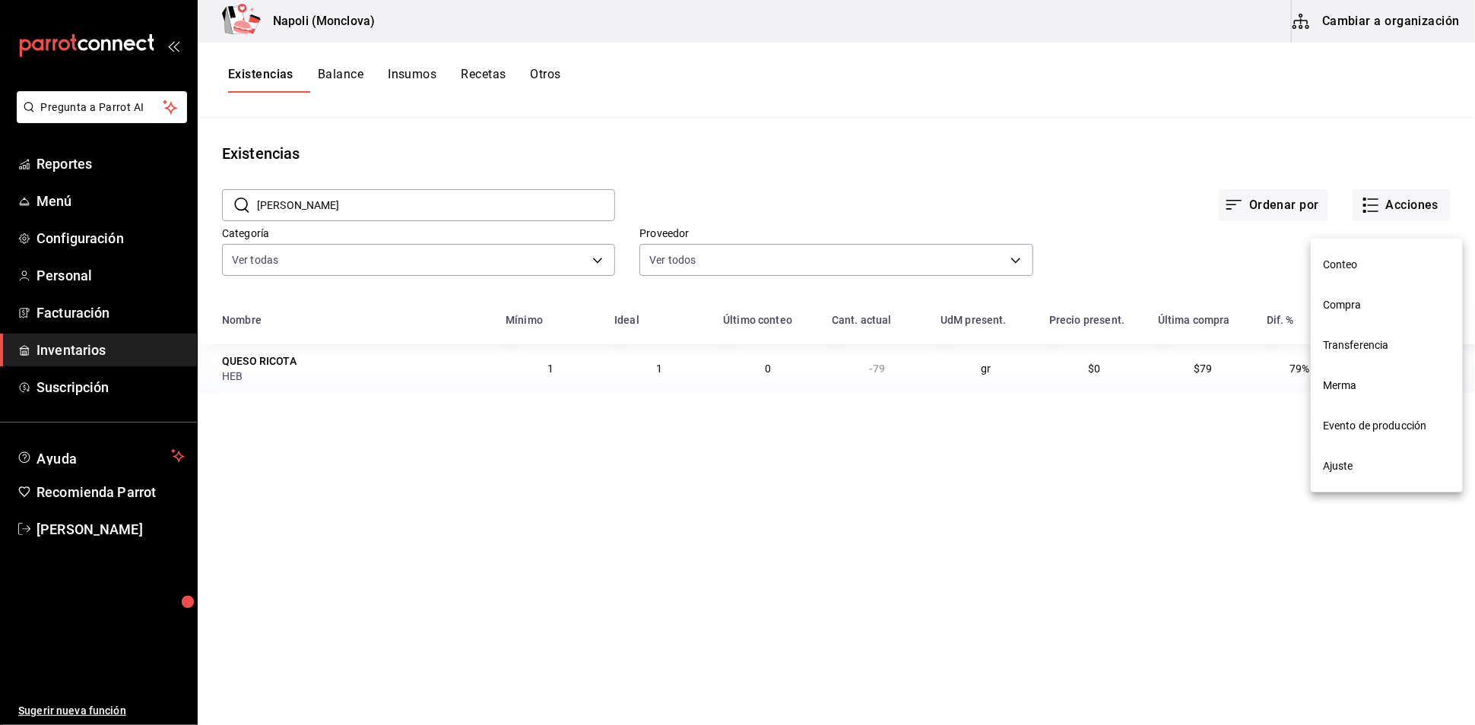
click at [1390, 328] on li "Transferencia" at bounding box center [1387, 345] width 152 height 40
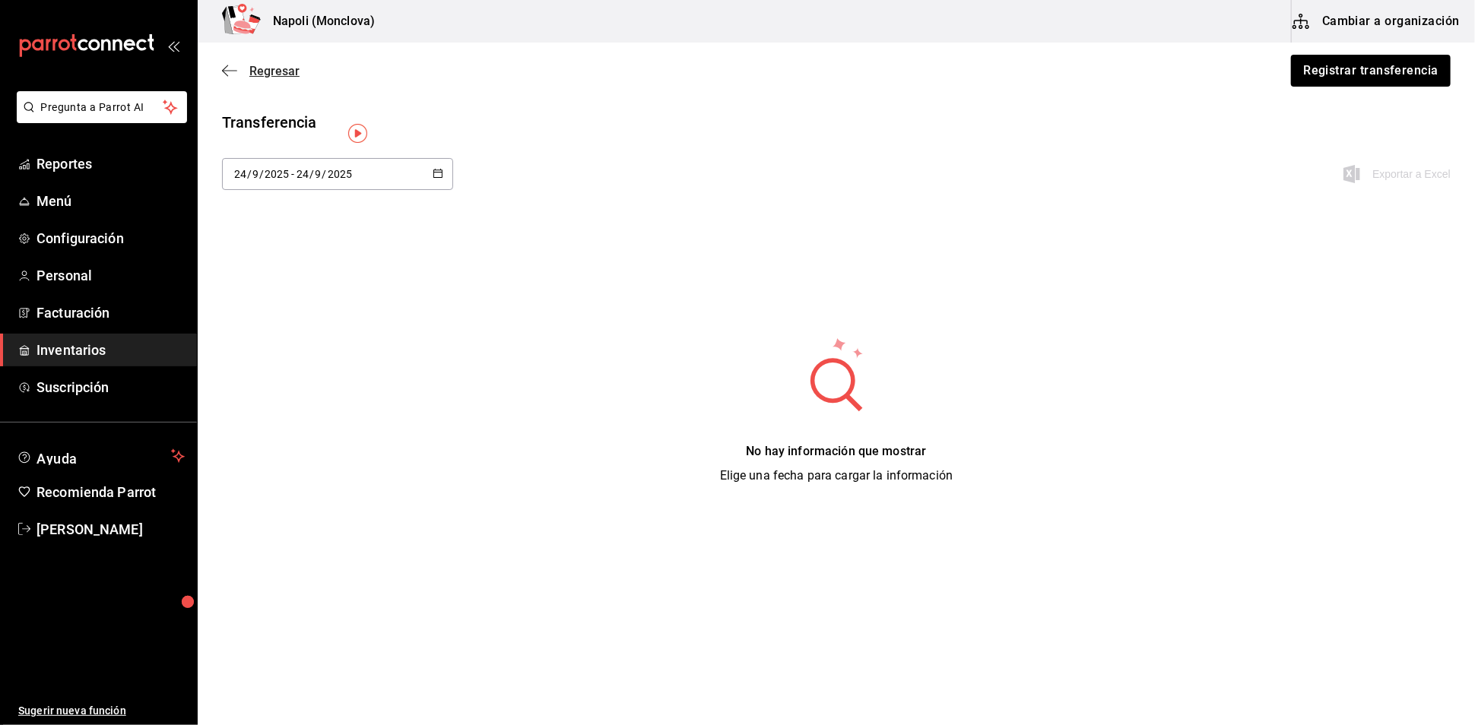
click at [271, 74] on span "Regresar" at bounding box center [274, 71] width 50 height 14
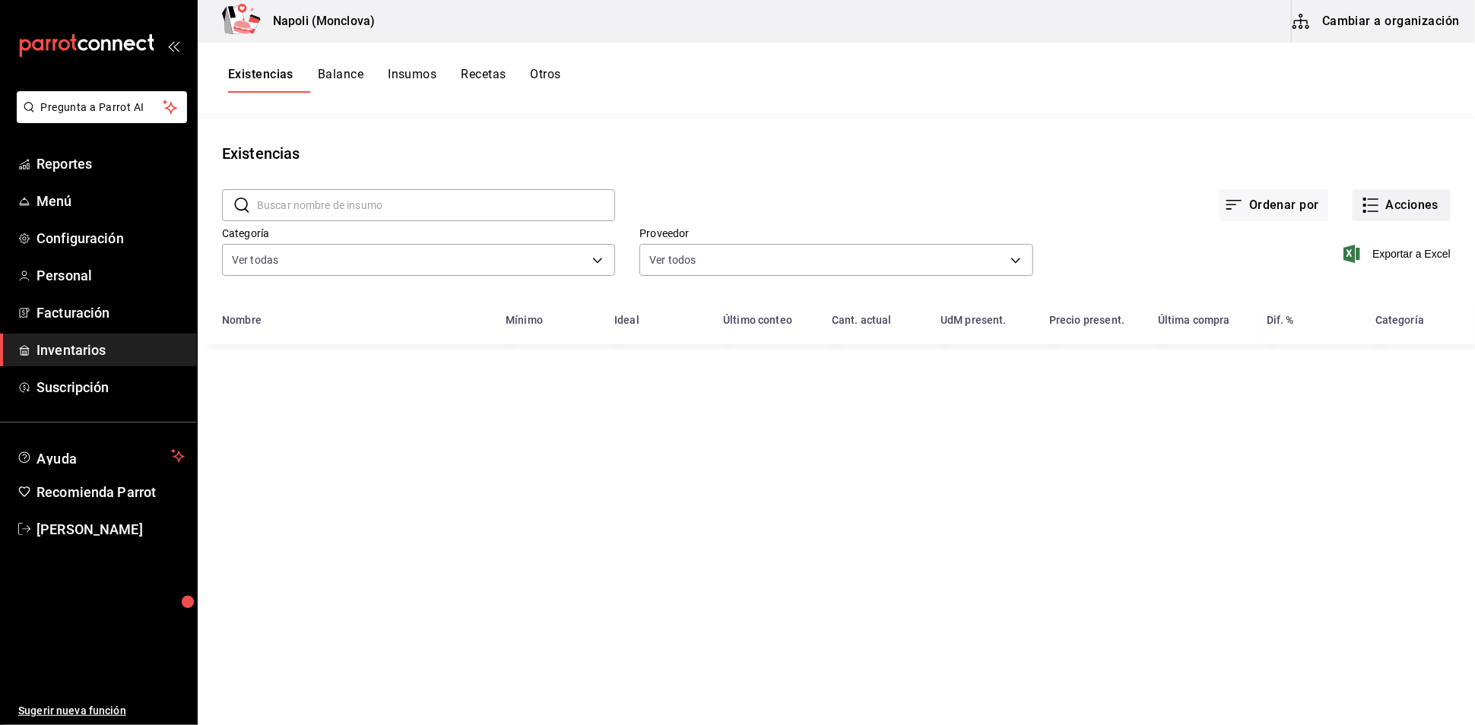
click at [1361, 206] on button "Acciones" at bounding box center [1402, 205] width 98 height 32
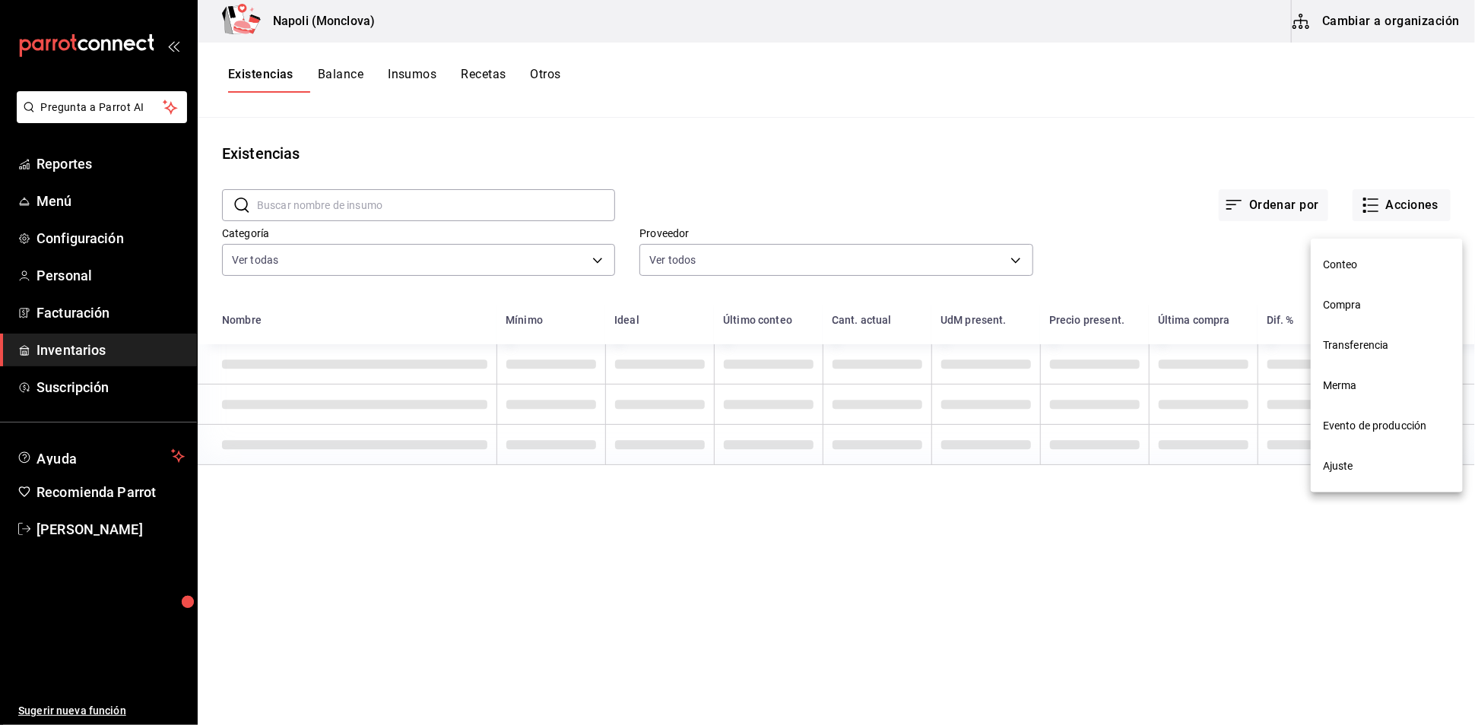
click at [1370, 311] on span "Compra" at bounding box center [1387, 305] width 128 height 16
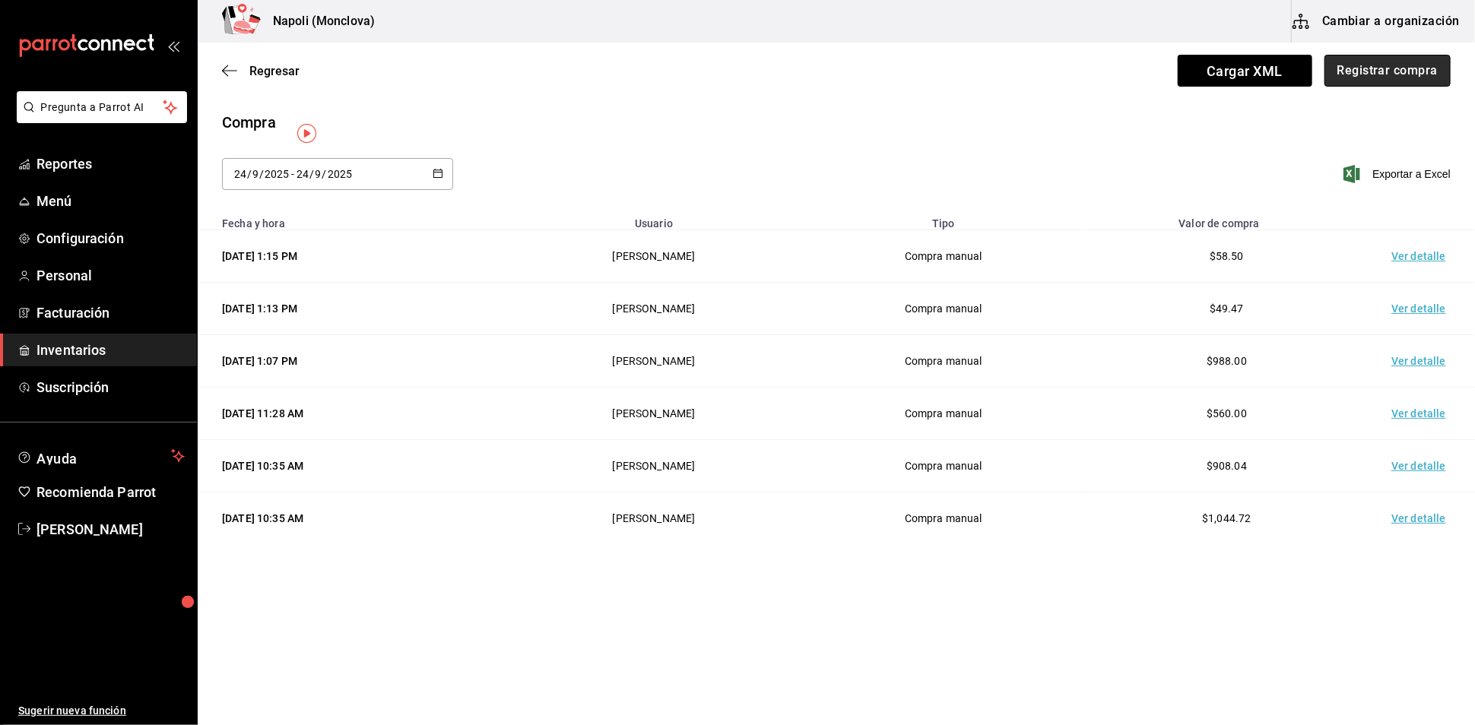
click at [1365, 56] on button "Registrar compra" at bounding box center [1387, 71] width 126 height 32
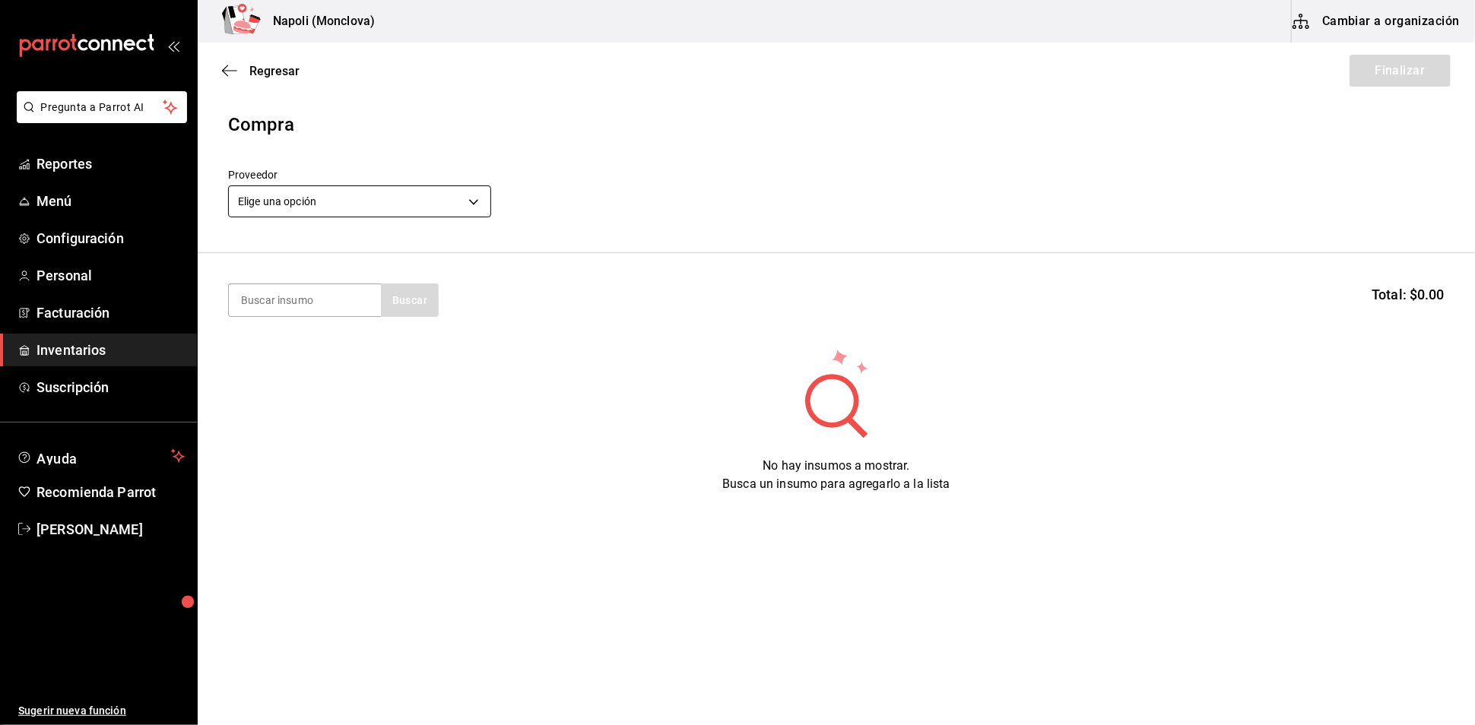
click at [485, 198] on body "Pregunta a Parrot AI Reportes Menú Configuración Personal Facturación Inventari…" at bounding box center [737, 319] width 1475 height 639
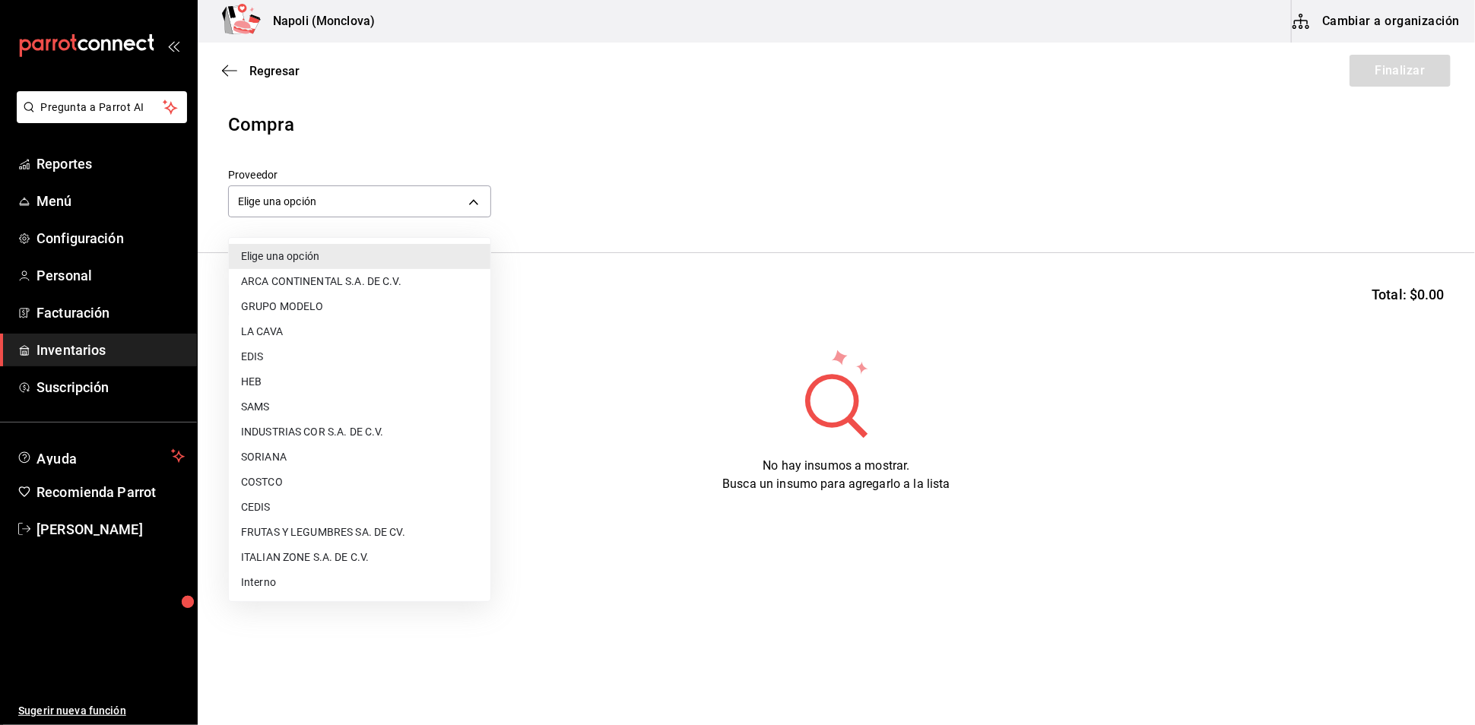
click at [366, 381] on li "HEB" at bounding box center [360, 382] width 262 height 25
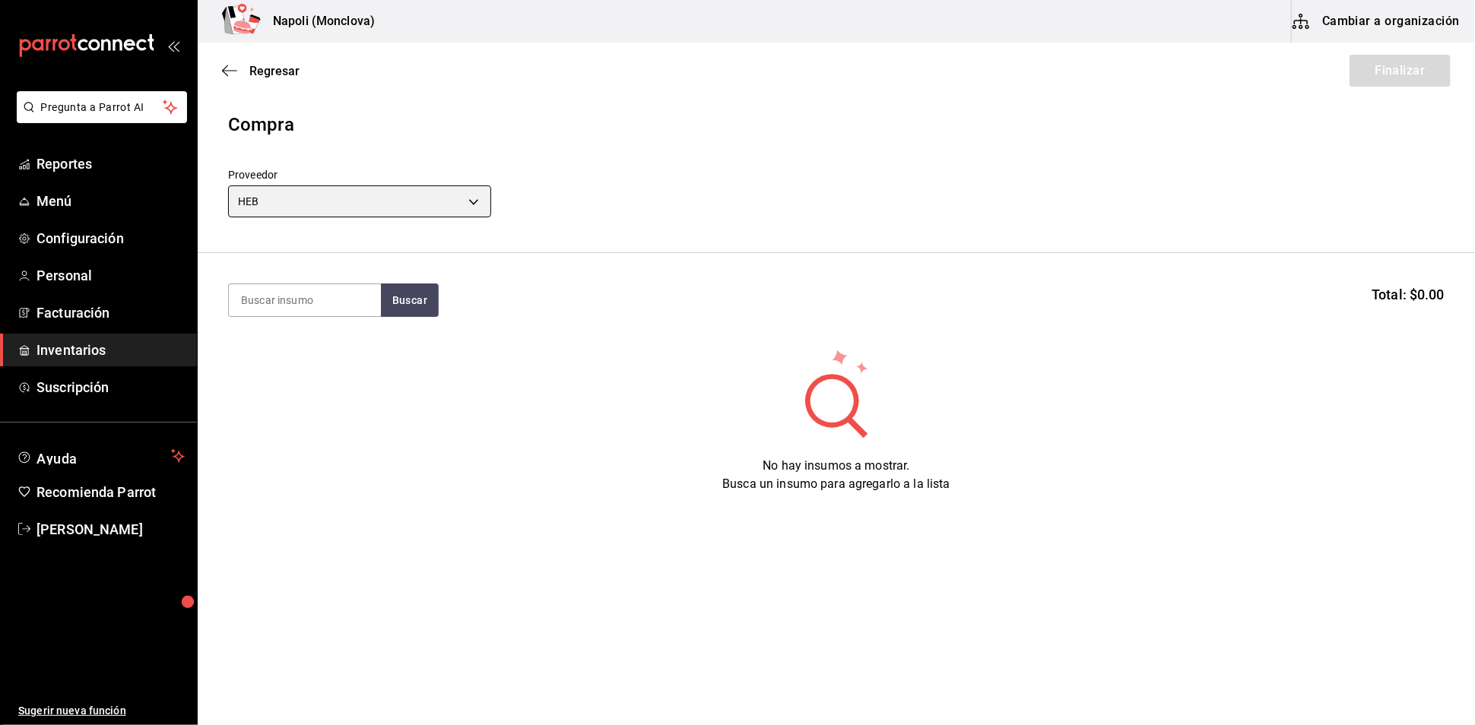
type input "ee8d9030-5e12-41b0-b238-cfe5760cc181"
click at [331, 316] on input at bounding box center [305, 300] width 152 height 32
type input "RICOTA"
click at [427, 306] on button "Buscar" at bounding box center [410, 300] width 58 height 33
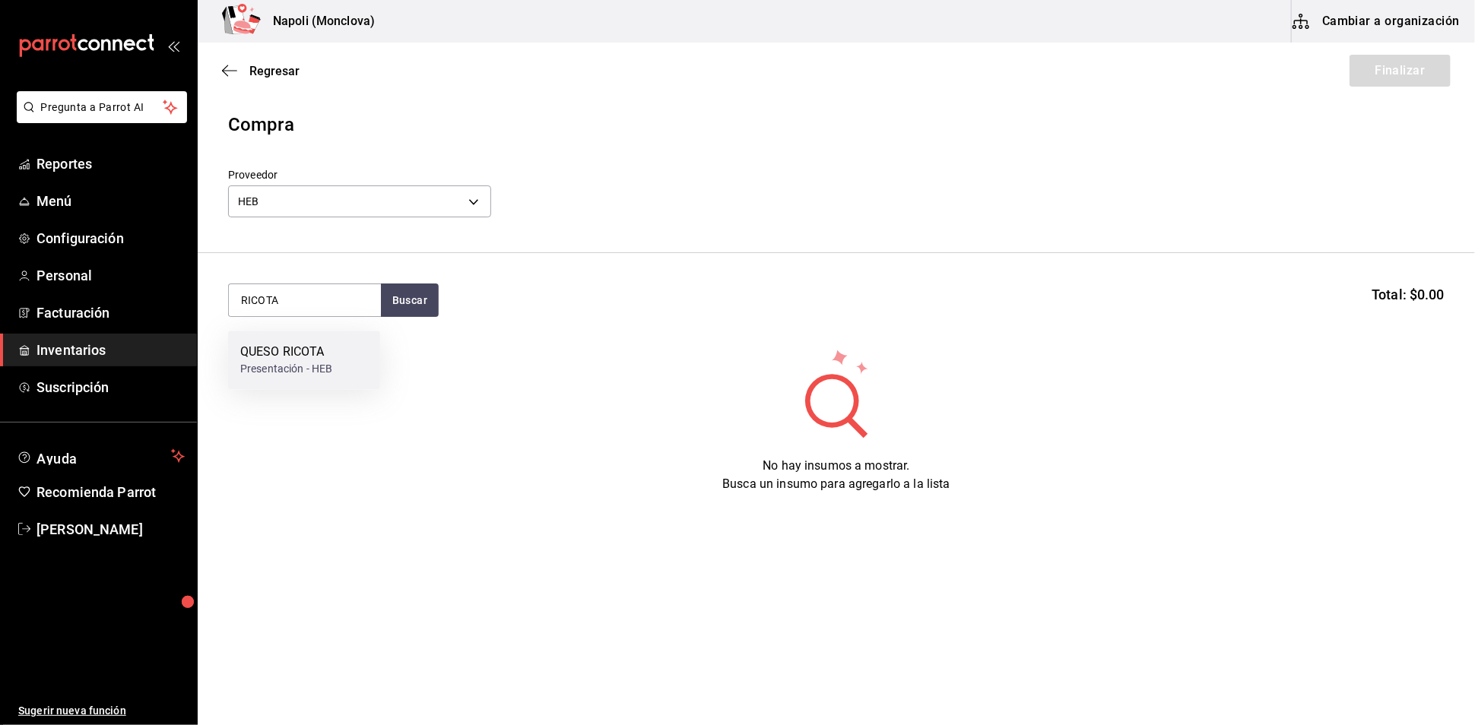
click at [341, 362] on div "QUESO RICOTA Presentación - HEB" at bounding box center [304, 360] width 152 height 59
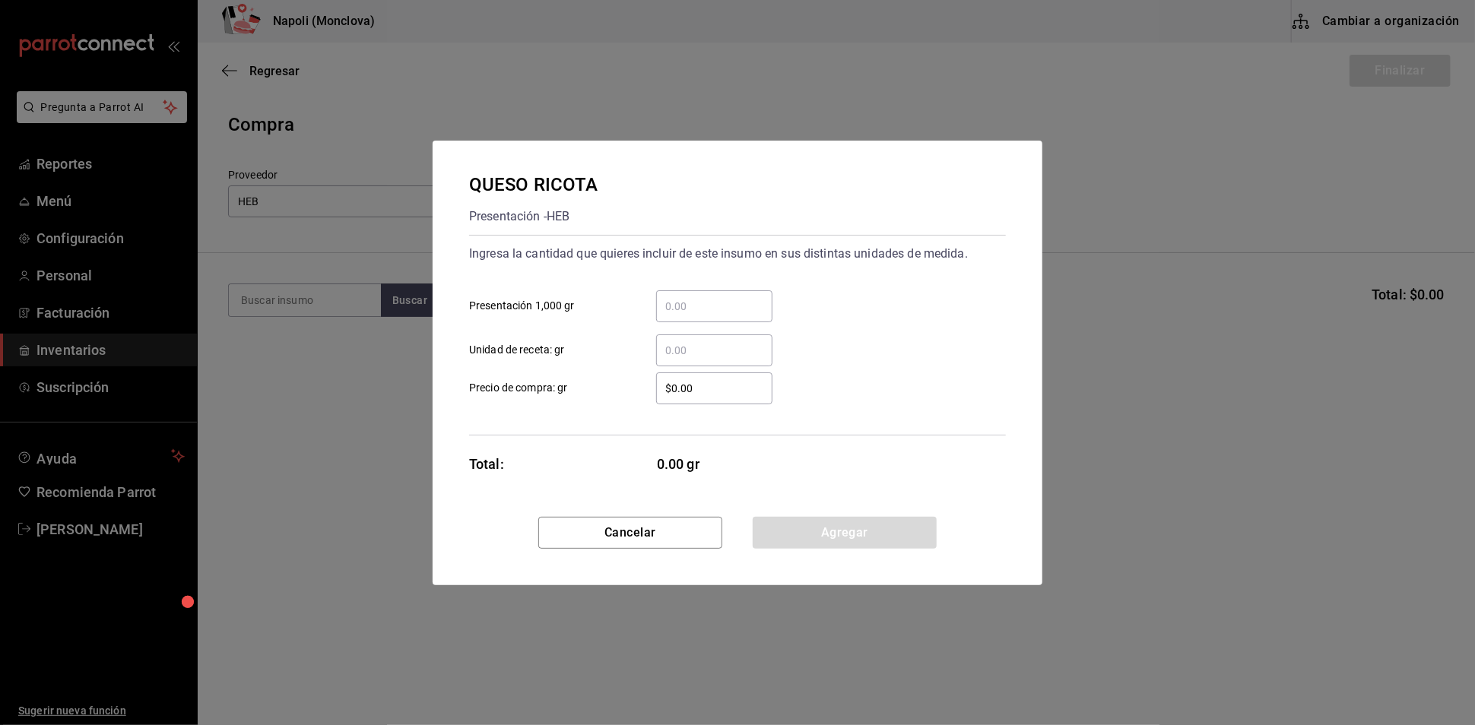
click at [703, 305] on div "​" at bounding box center [714, 306] width 116 height 32
click at [703, 305] on input "​ Presentación 1,000 gr" at bounding box center [714, 306] width 116 height 18
type input "0.45"
click at [679, 398] on input "$0.00" at bounding box center [714, 388] width 116 height 18
type input "$77.24"
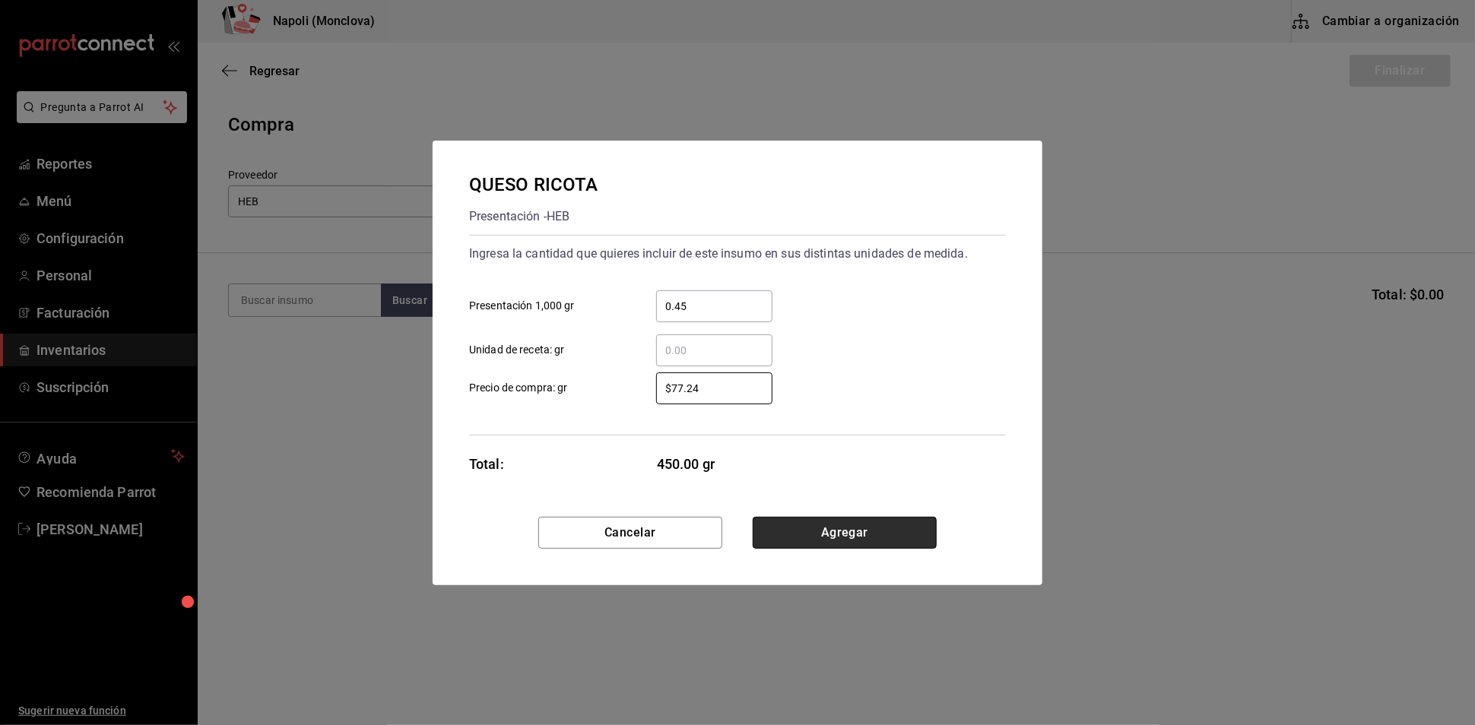
click at [855, 549] on button "Agregar" at bounding box center [845, 533] width 184 height 32
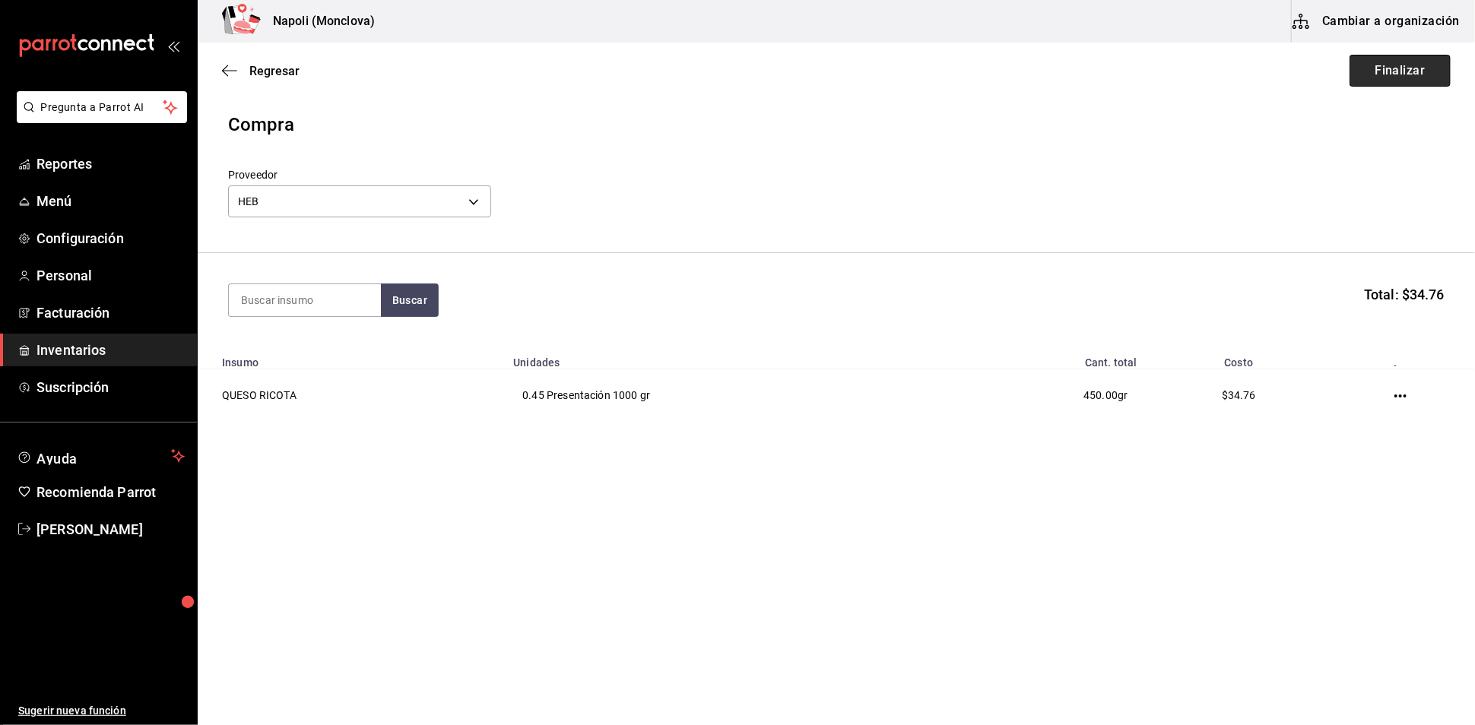
click at [1350, 75] on button "Finalizar" at bounding box center [1400, 71] width 101 height 32
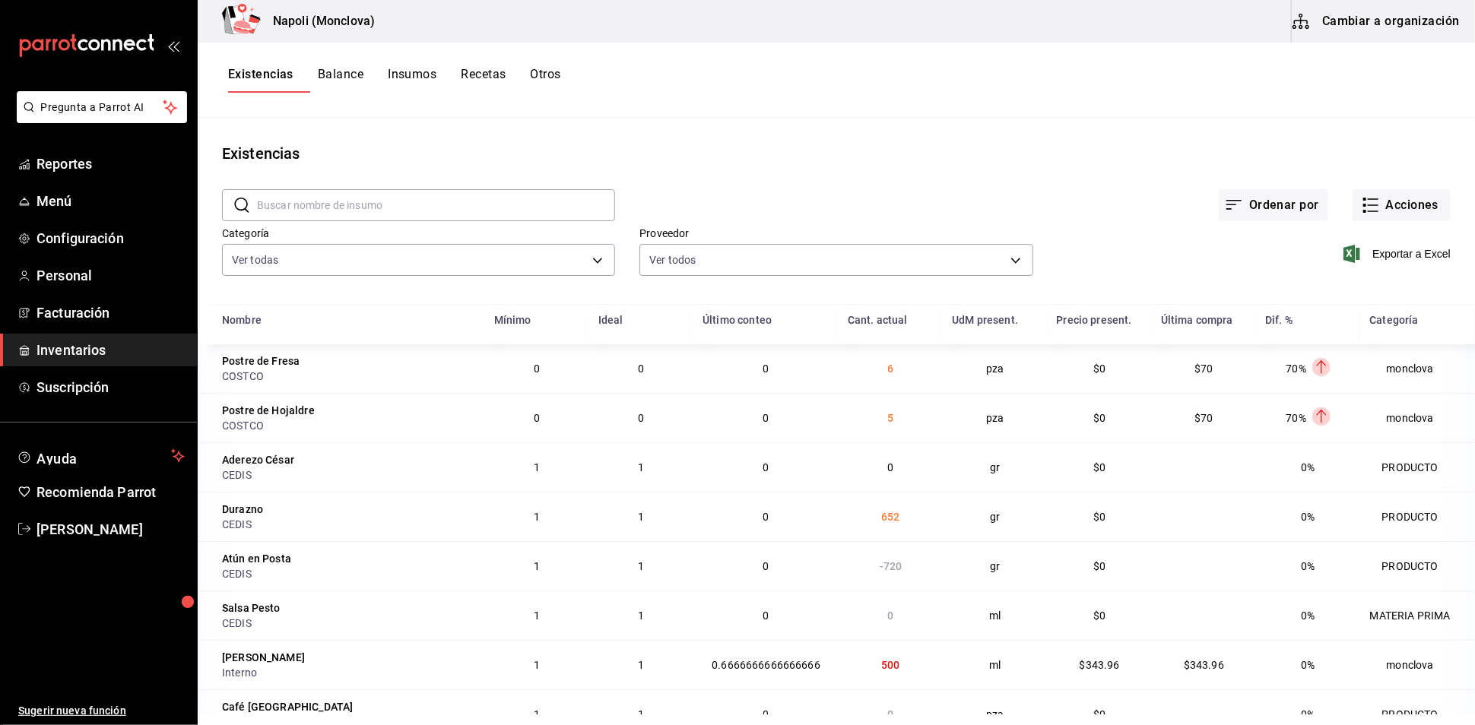
click at [462, 203] on input "text" at bounding box center [436, 205] width 358 height 30
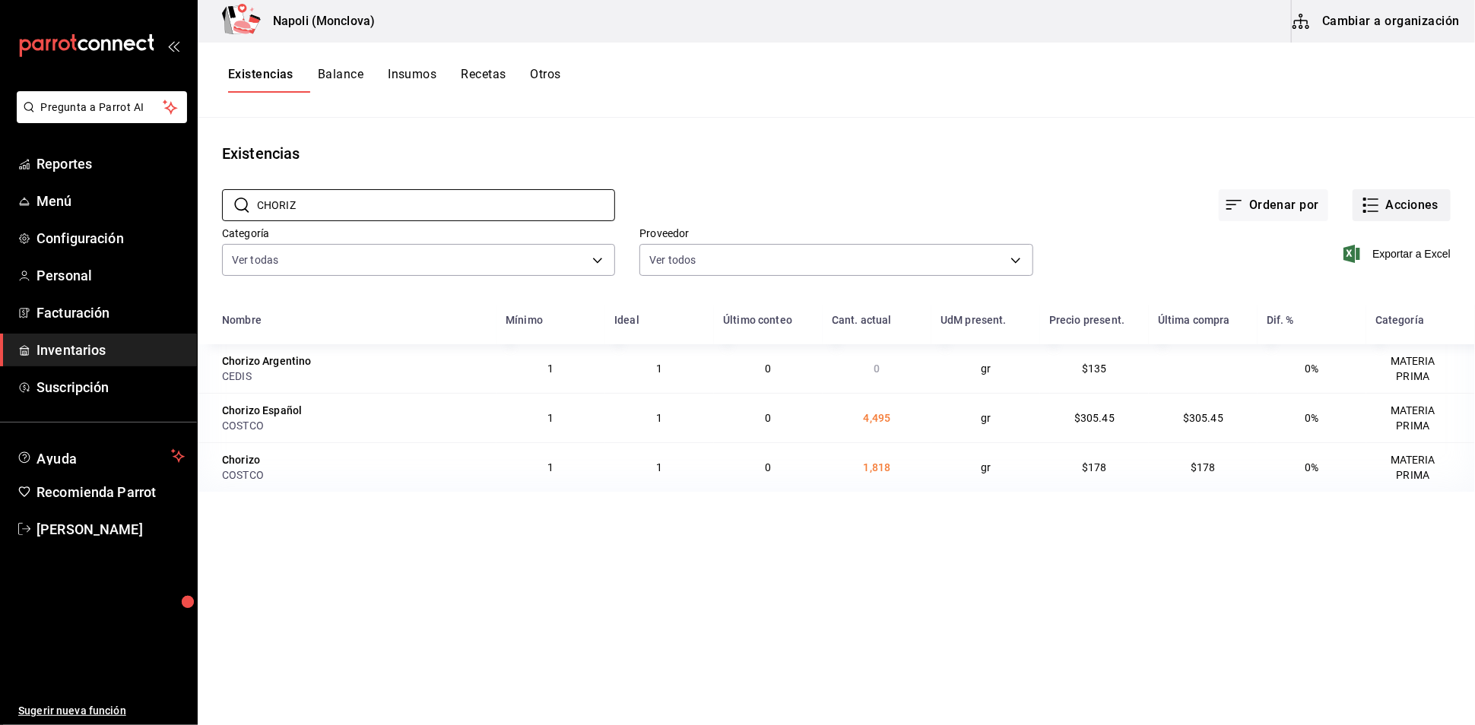
type input "CHORIZ"
click at [1389, 221] on button "Acciones" at bounding box center [1402, 205] width 98 height 32
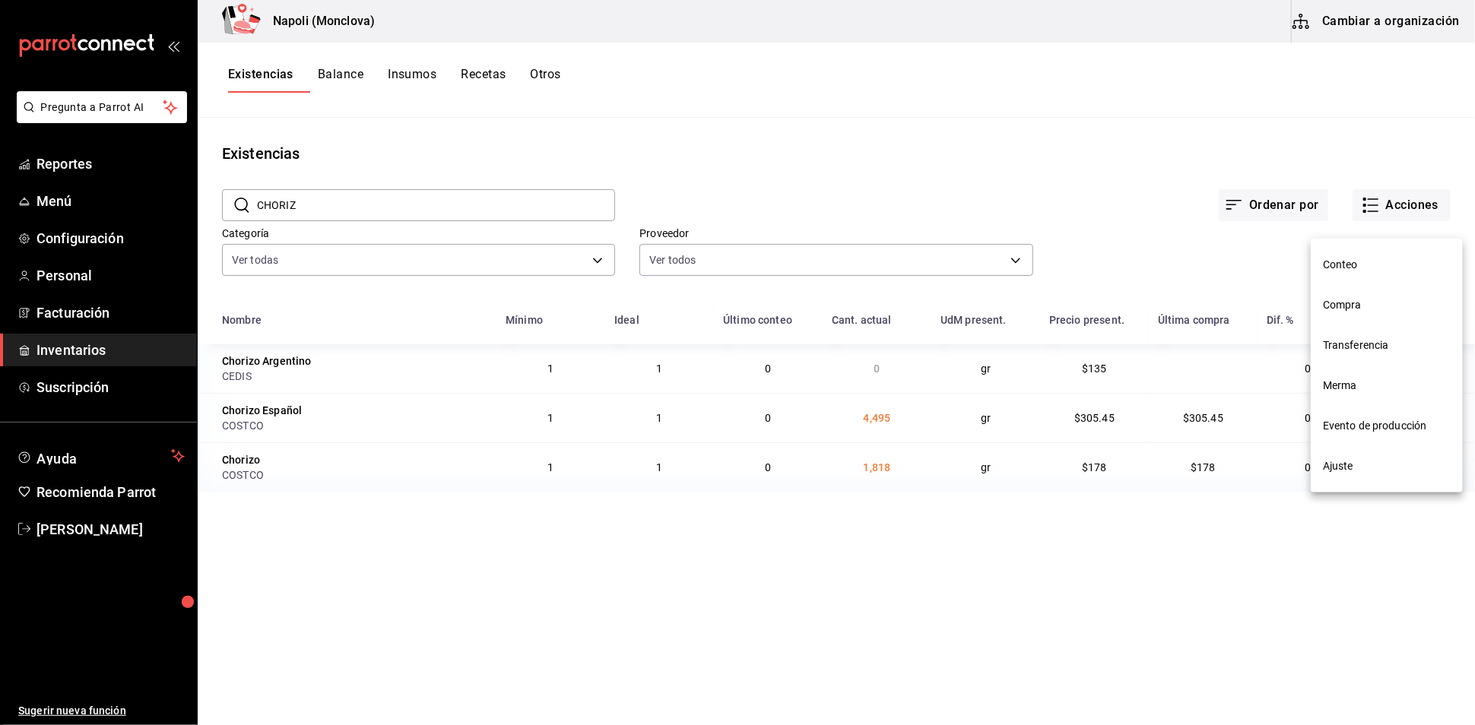
click at [1413, 303] on span "Compra" at bounding box center [1387, 305] width 128 height 16
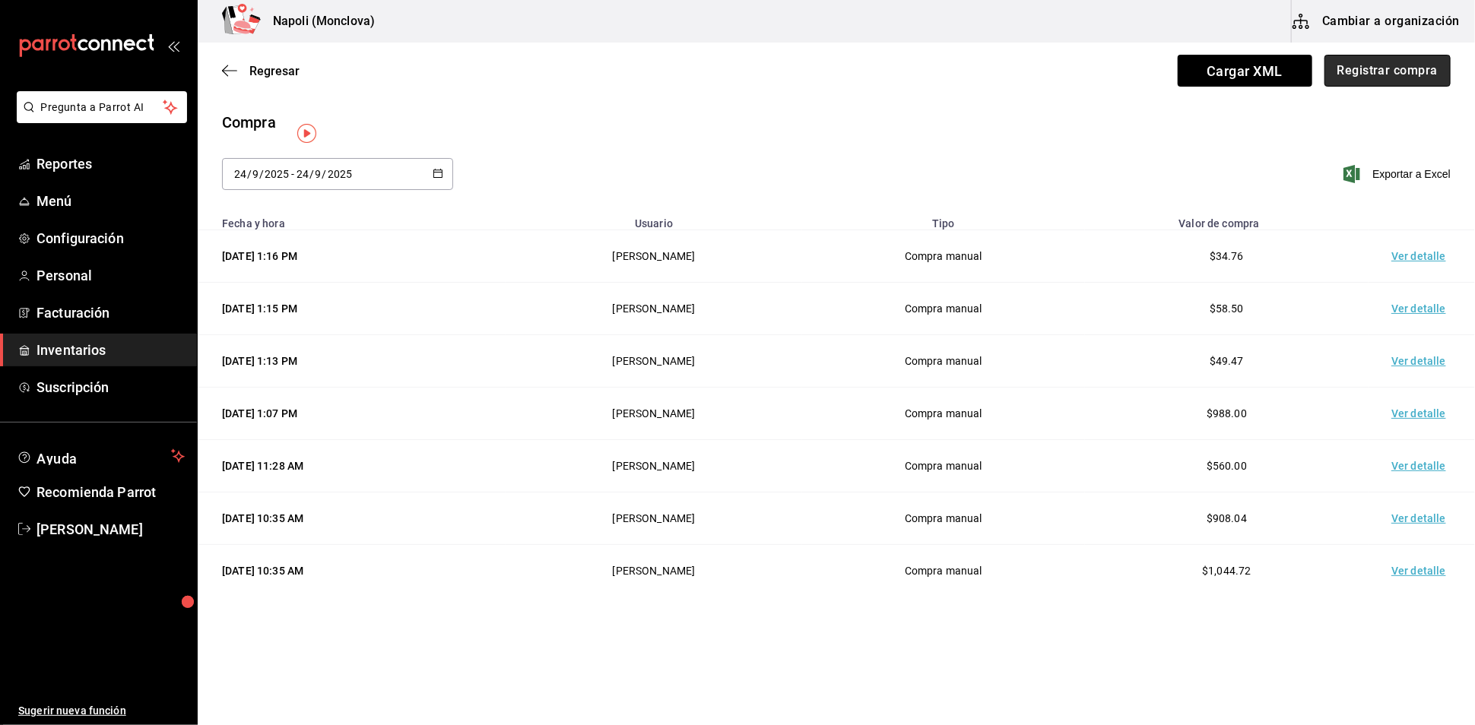
click at [1410, 77] on button "Registrar compra" at bounding box center [1387, 71] width 126 height 32
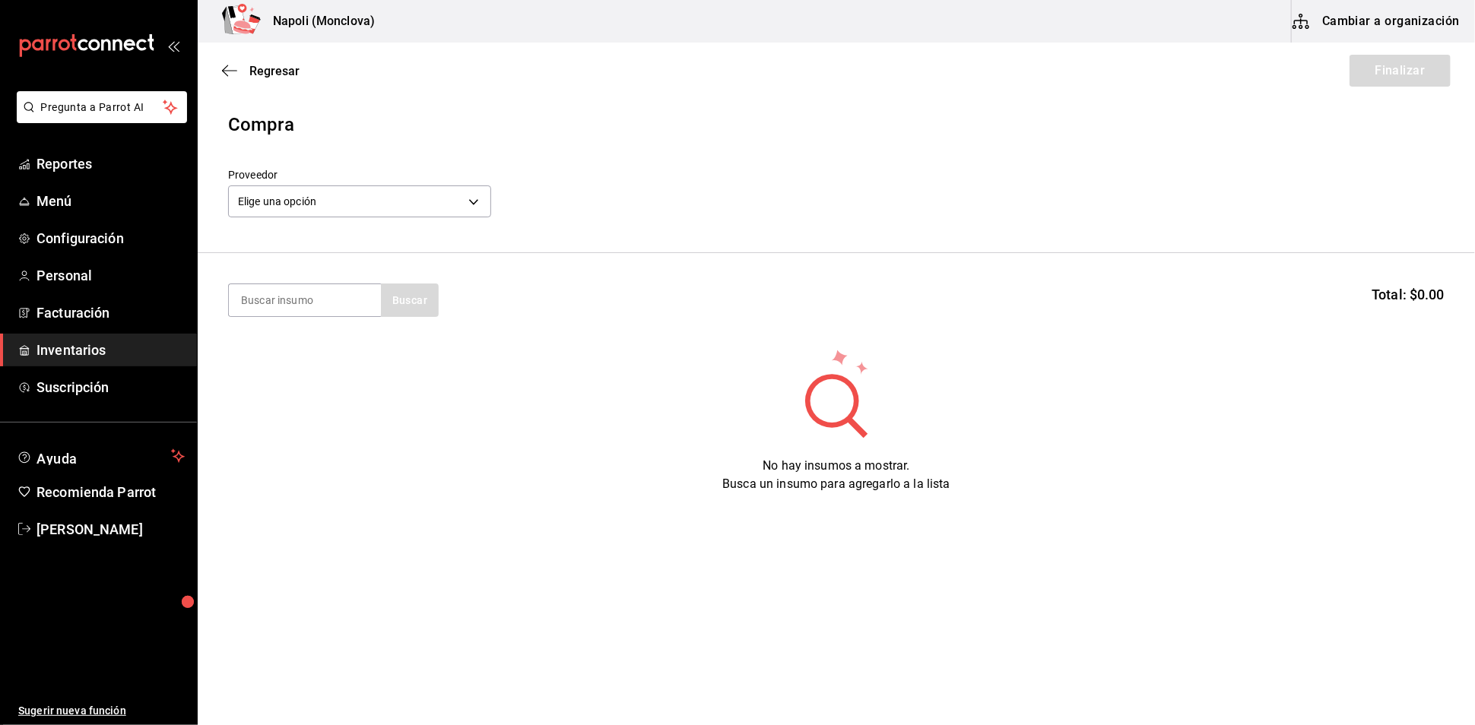
click at [458, 217] on div "Elige una opción default" at bounding box center [359, 202] width 263 height 32
click at [474, 212] on body "Pregunta a Parrot AI Reportes Menú Configuración Personal Facturación Inventari…" at bounding box center [737, 319] width 1475 height 639
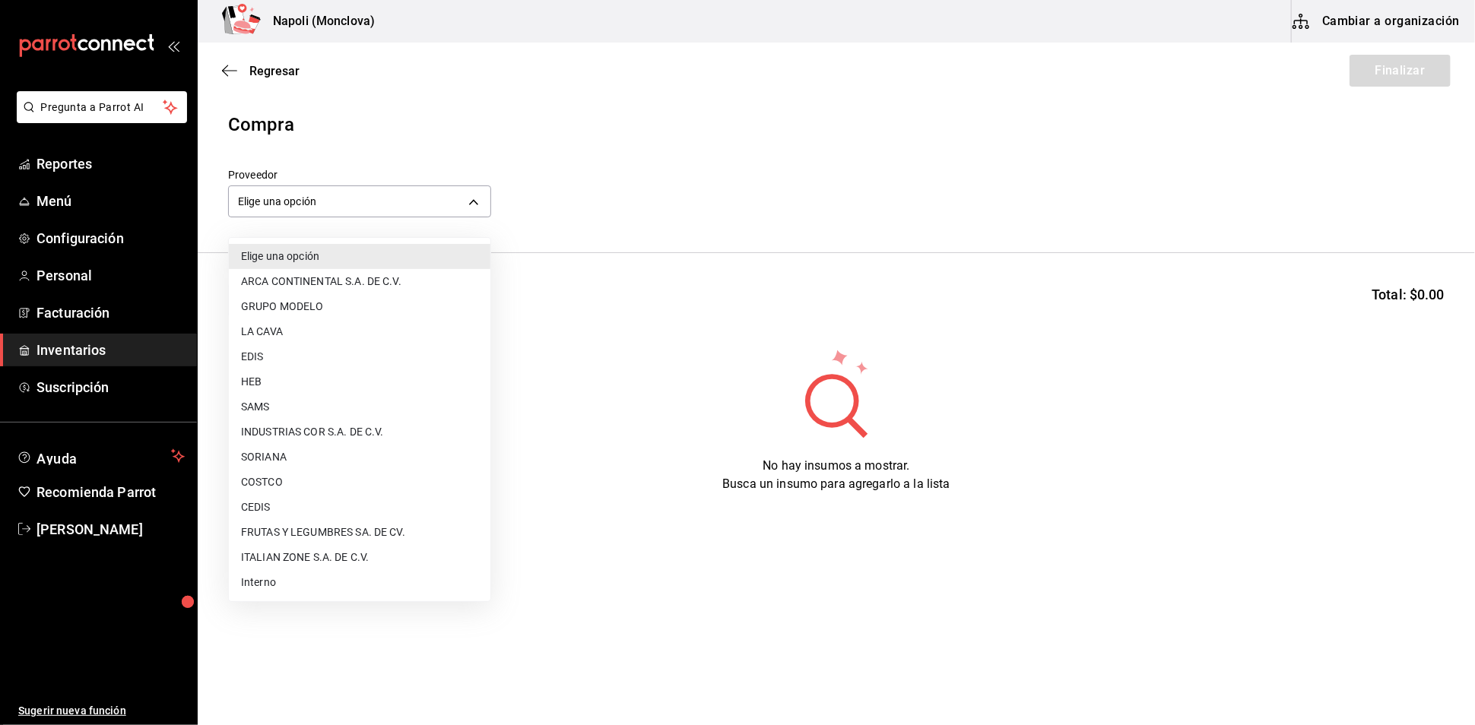
click at [382, 477] on li "COSTCO" at bounding box center [360, 482] width 262 height 25
type input "297da1de-2487-48f5-9e1b-f813c29ab2ab"
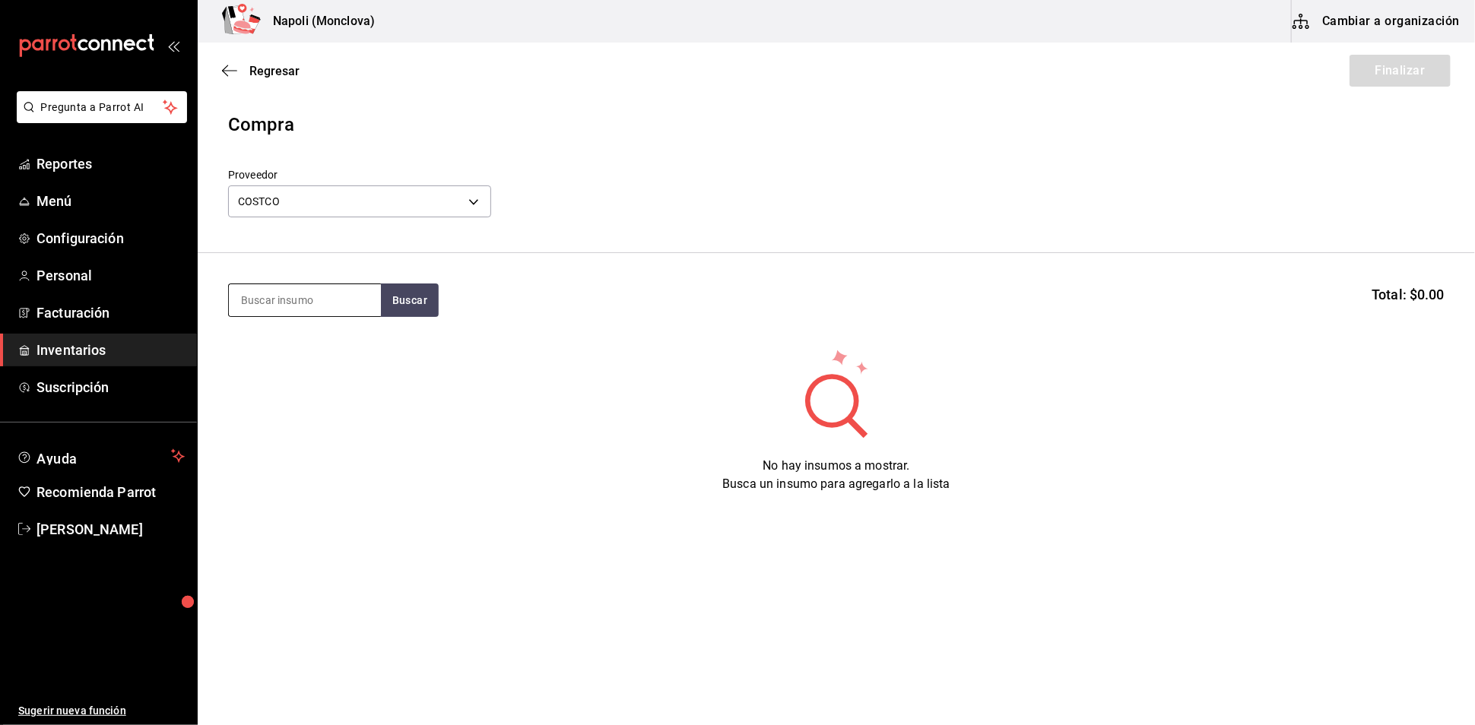
click at [346, 313] on input at bounding box center [305, 300] width 152 height 32
type input "CHORIZO"
click at [406, 305] on button "Buscar" at bounding box center [410, 300] width 58 height 33
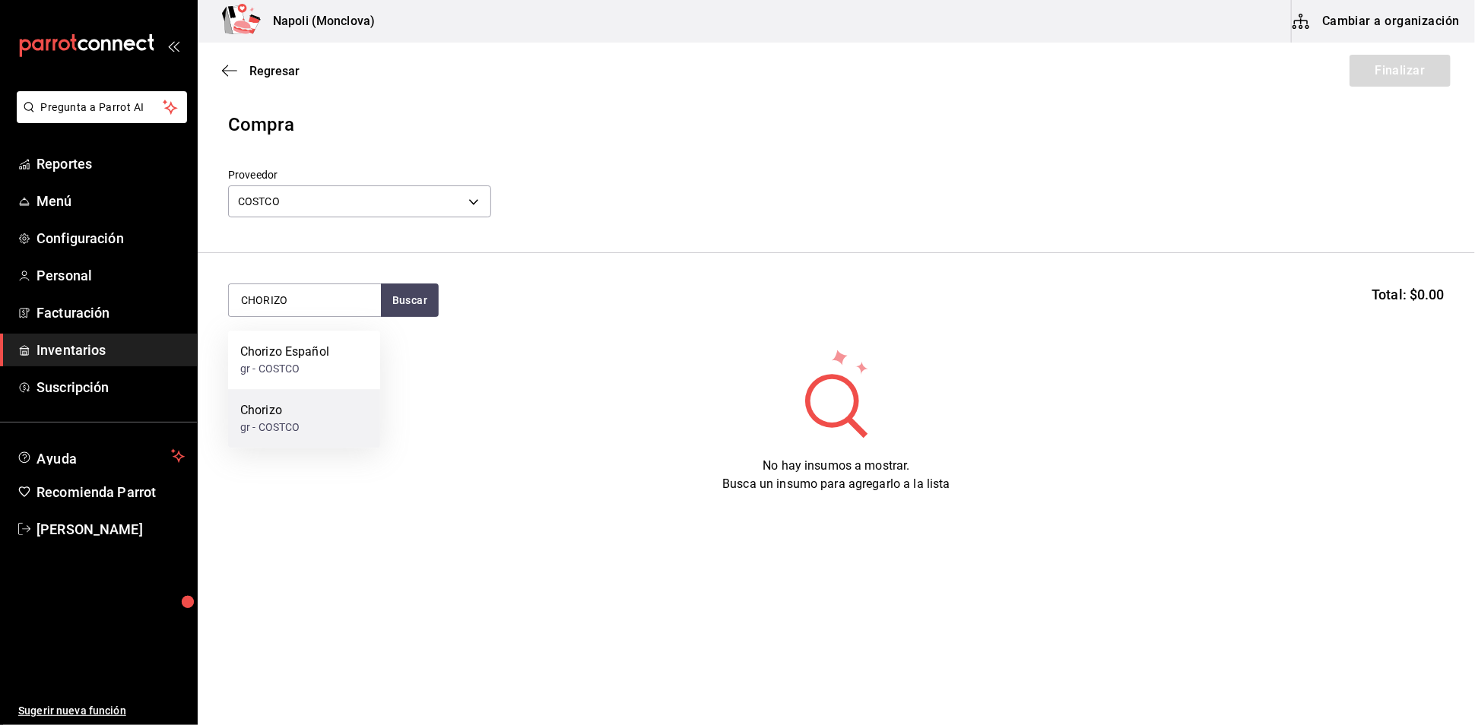
click at [311, 409] on div "Chorizo gr - COSTCO" at bounding box center [304, 418] width 152 height 59
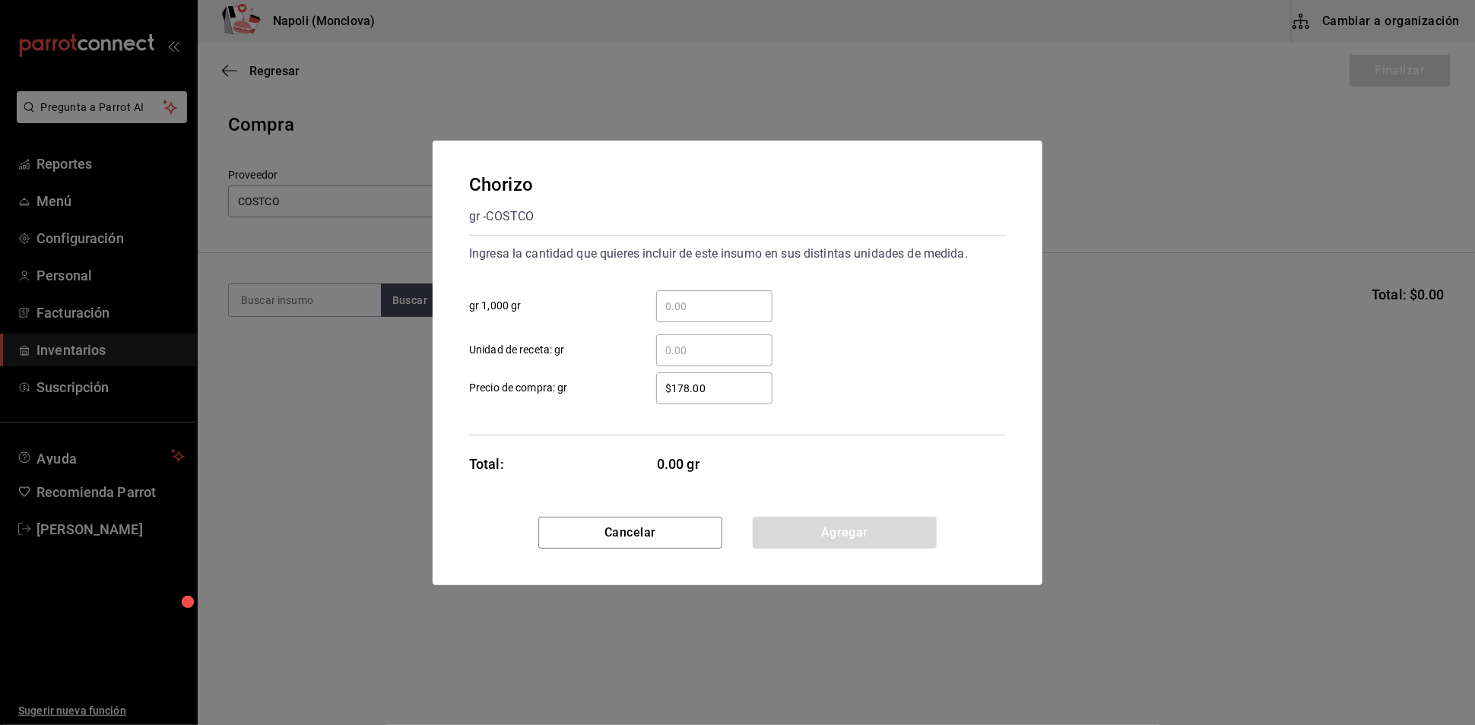
click at [708, 299] on input "​ gr 1,000 gr" at bounding box center [714, 306] width 116 height 18
type input "0.9"
click at [852, 543] on button "Agregar" at bounding box center [845, 533] width 184 height 32
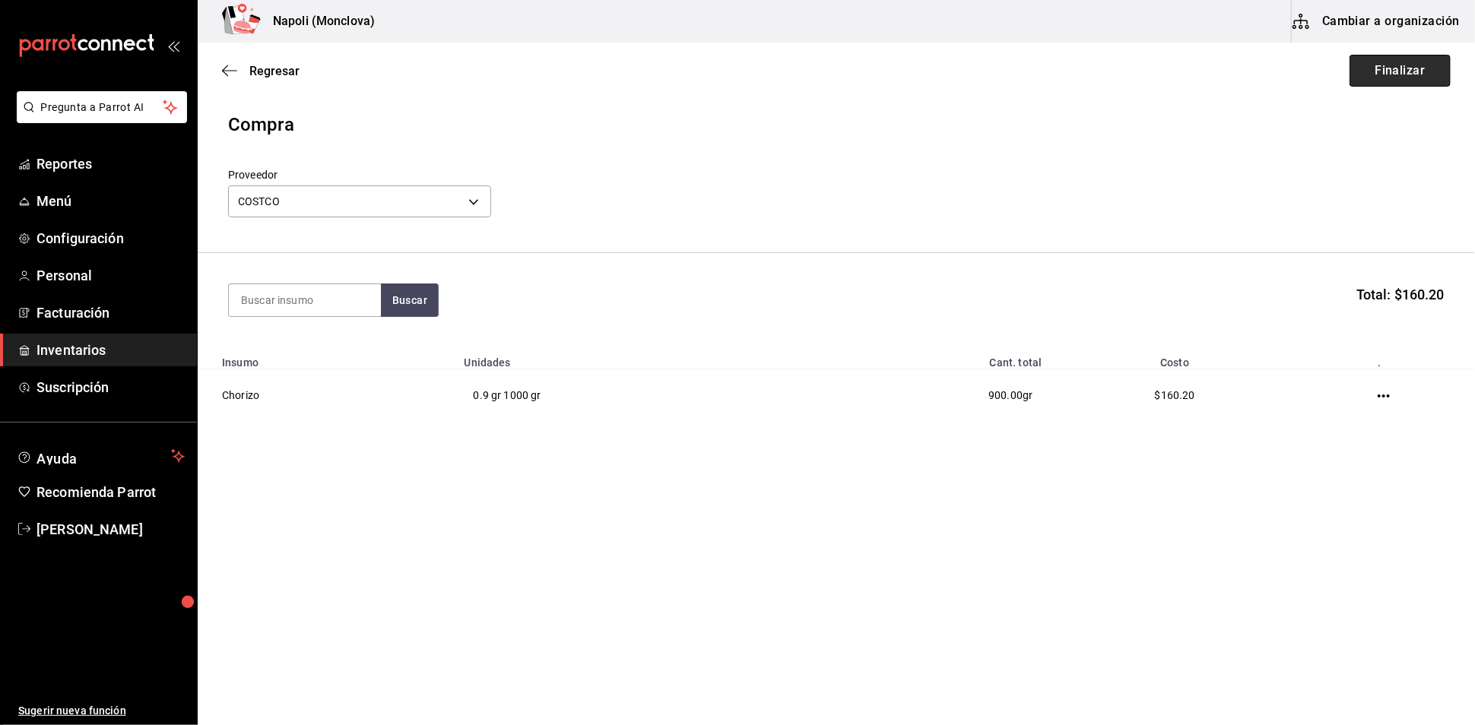
click at [1398, 74] on button "Finalizar" at bounding box center [1400, 71] width 101 height 32
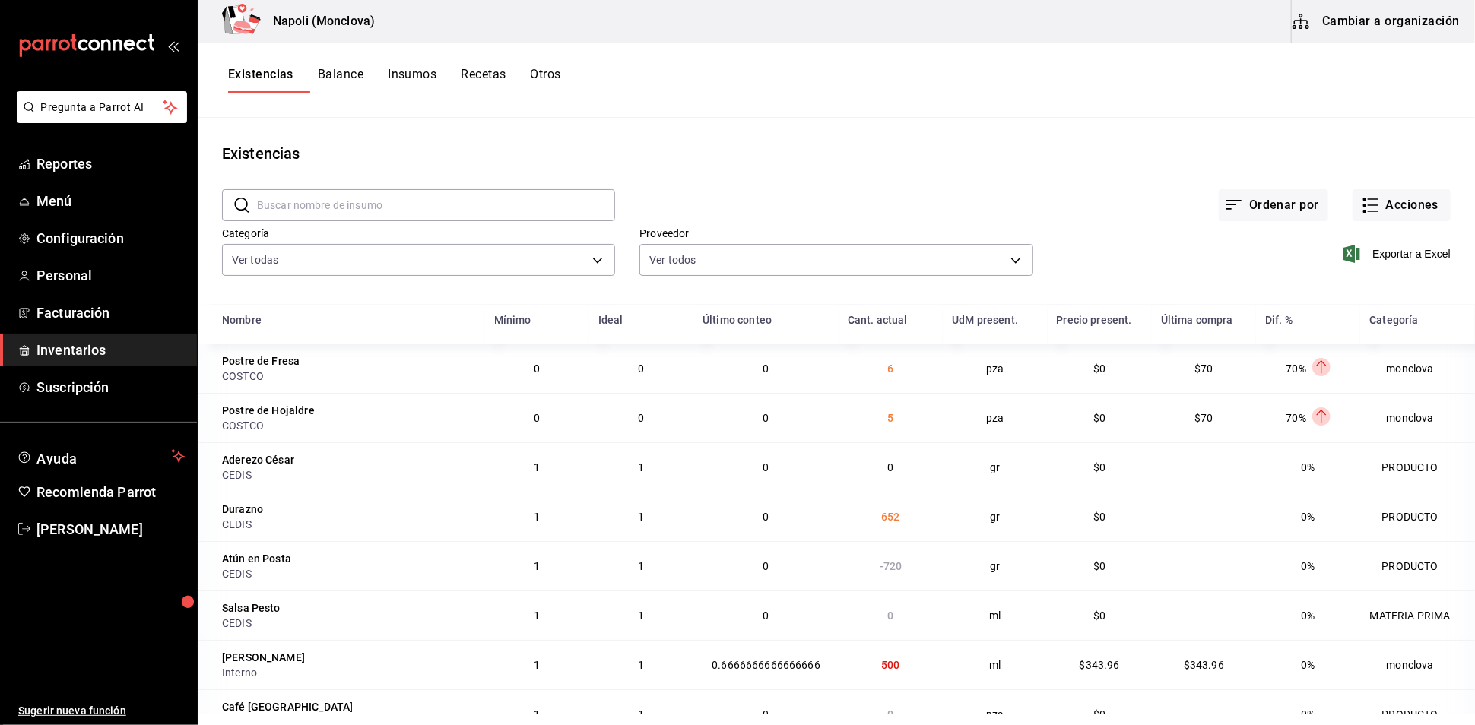
click at [699, 241] on div "Proveedor Ver todos 20dab52d-5566-43c6-9ccf-f51c7596d89a,da2fa7ef-c352-4884-b15…" at bounding box center [823, 242] width 417 height 78
click at [769, 132] on main "Existencias ​ ​ Ordenar por Acciones Categoría Ver todas 0862b564-0f4e-4838-96f…" at bounding box center [836, 416] width 1277 height 597
click at [770, 131] on main "Existencias ​ ​ Ordenar por Acciones Categoría Ver todas 0862b564-0f4e-4838-96f…" at bounding box center [836, 416] width 1277 height 597
click at [856, 211] on div "Ordenar por Acciones" at bounding box center [1033, 193] width 836 height 56
